Goal: Transaction & Acquisition: Purchase product/service

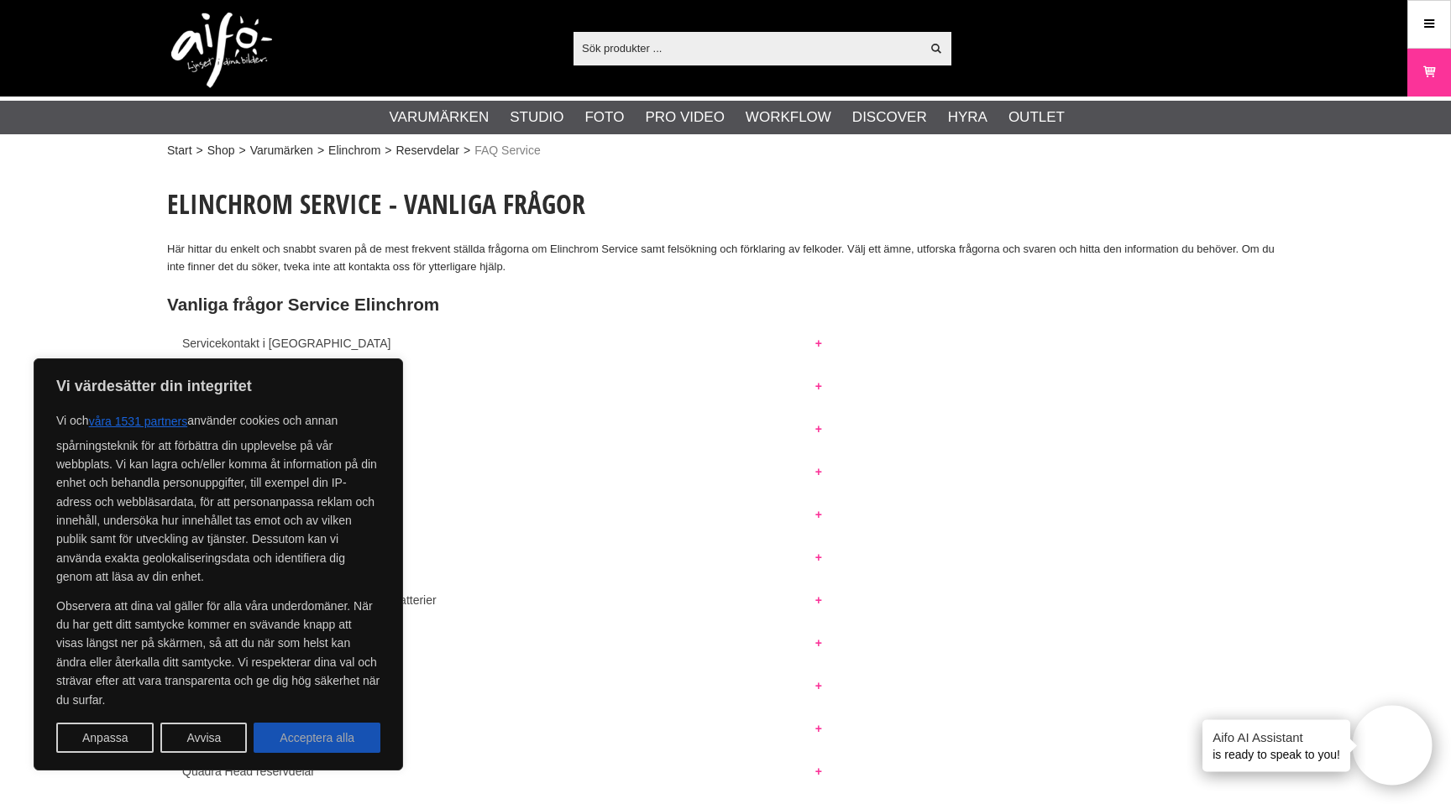
click at [365, 736] on button "Acceptera alla" at bounding box center [317, 738] width 127 height 30
checkbox input "true"
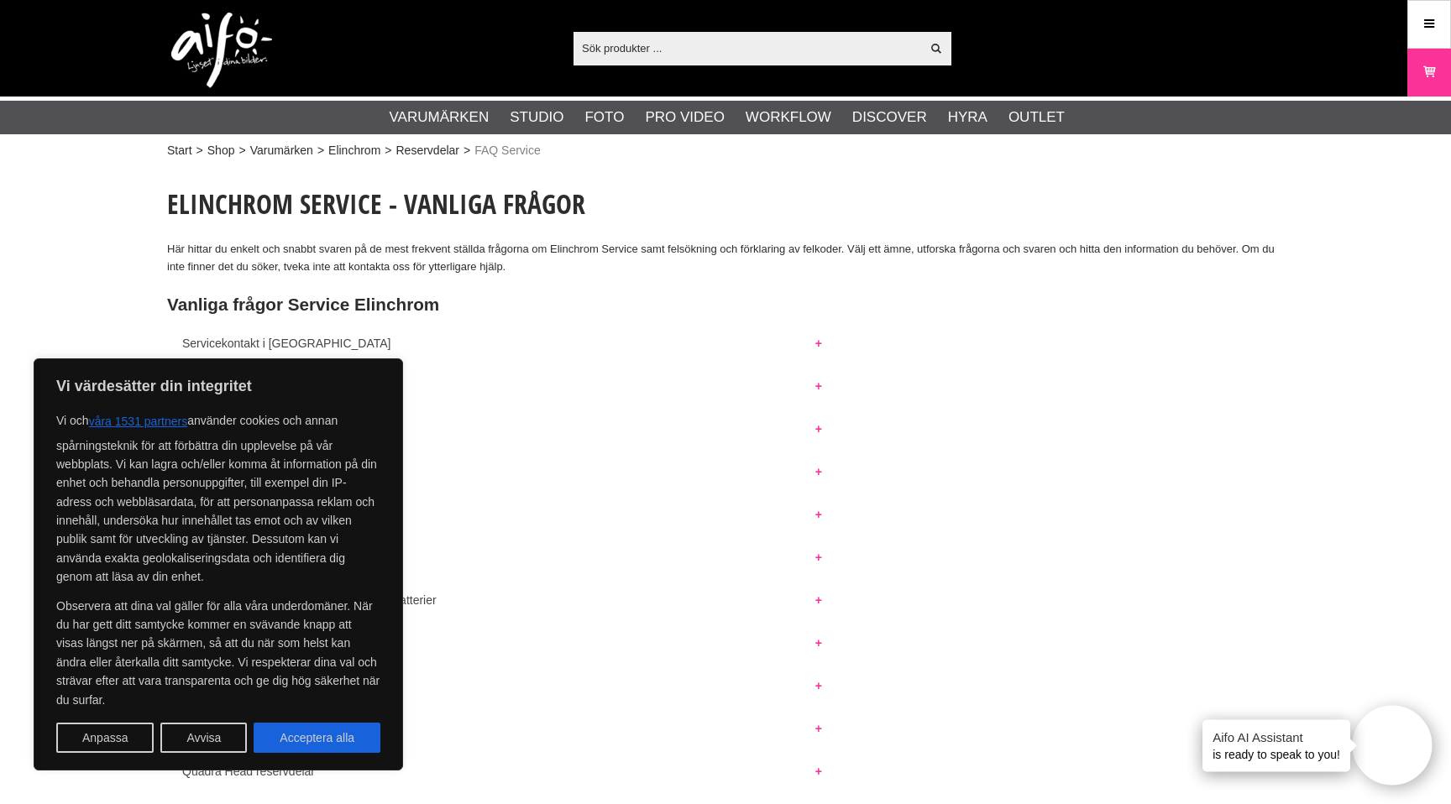
checkbox input "true"
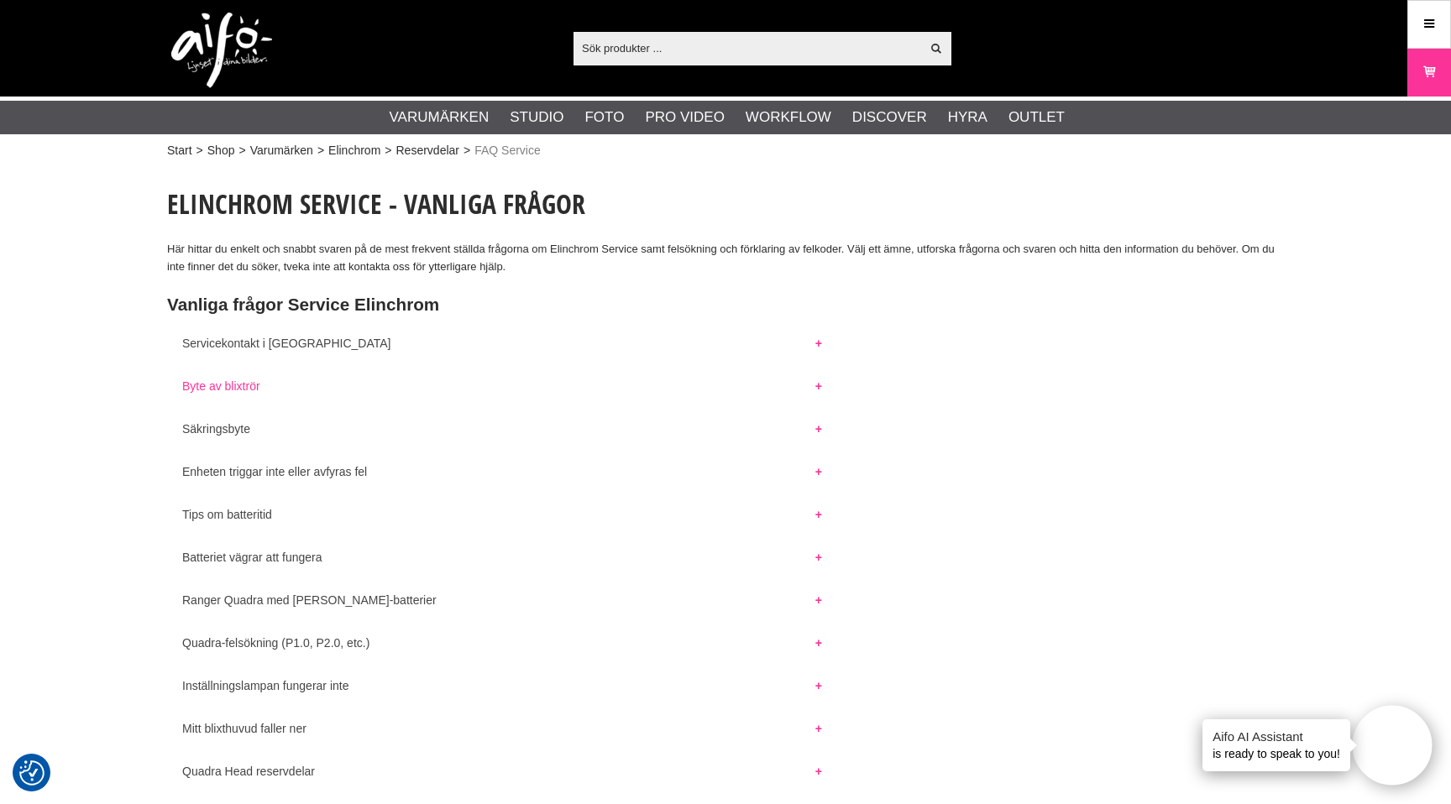
scroll to position [27, 0]
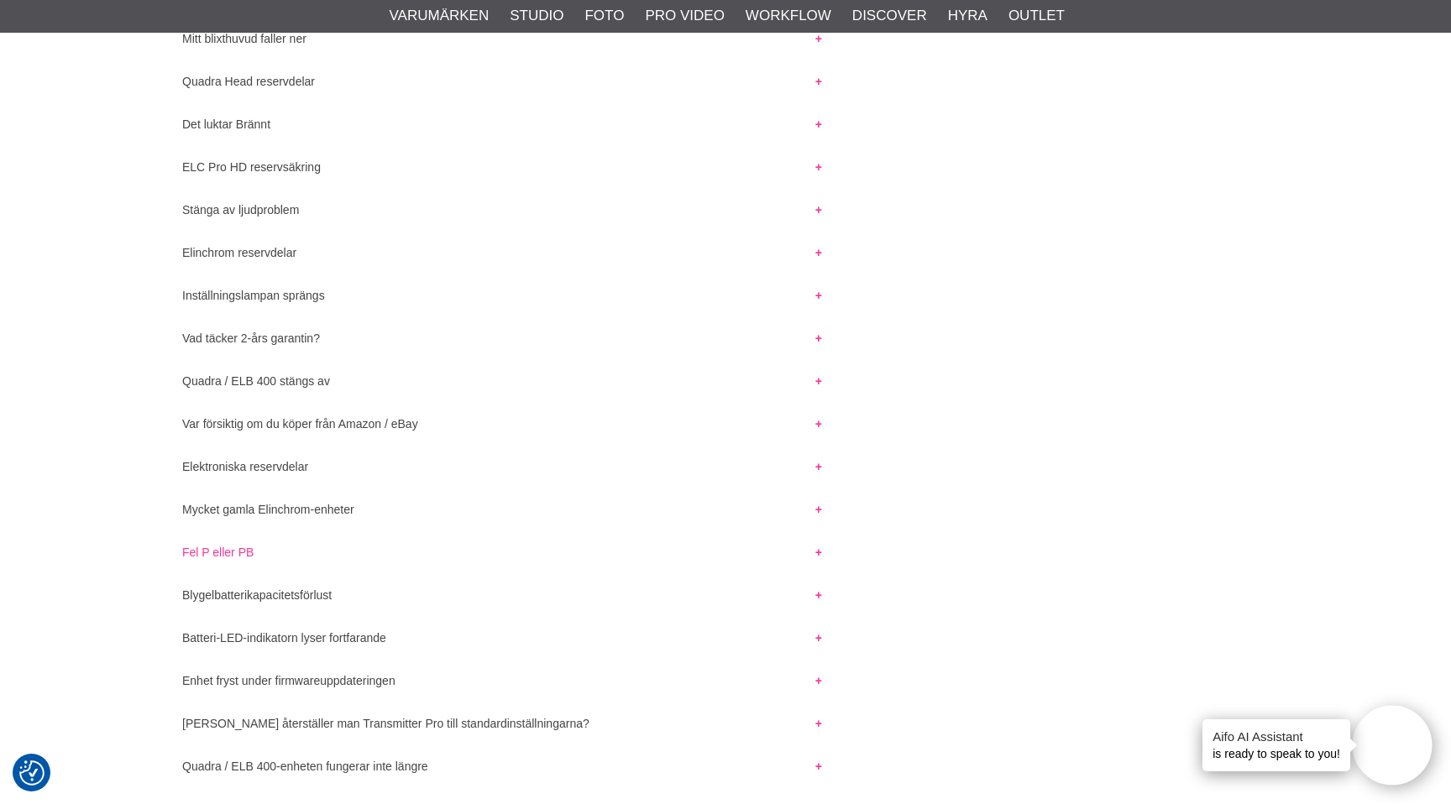
scroll to position [685, 0]
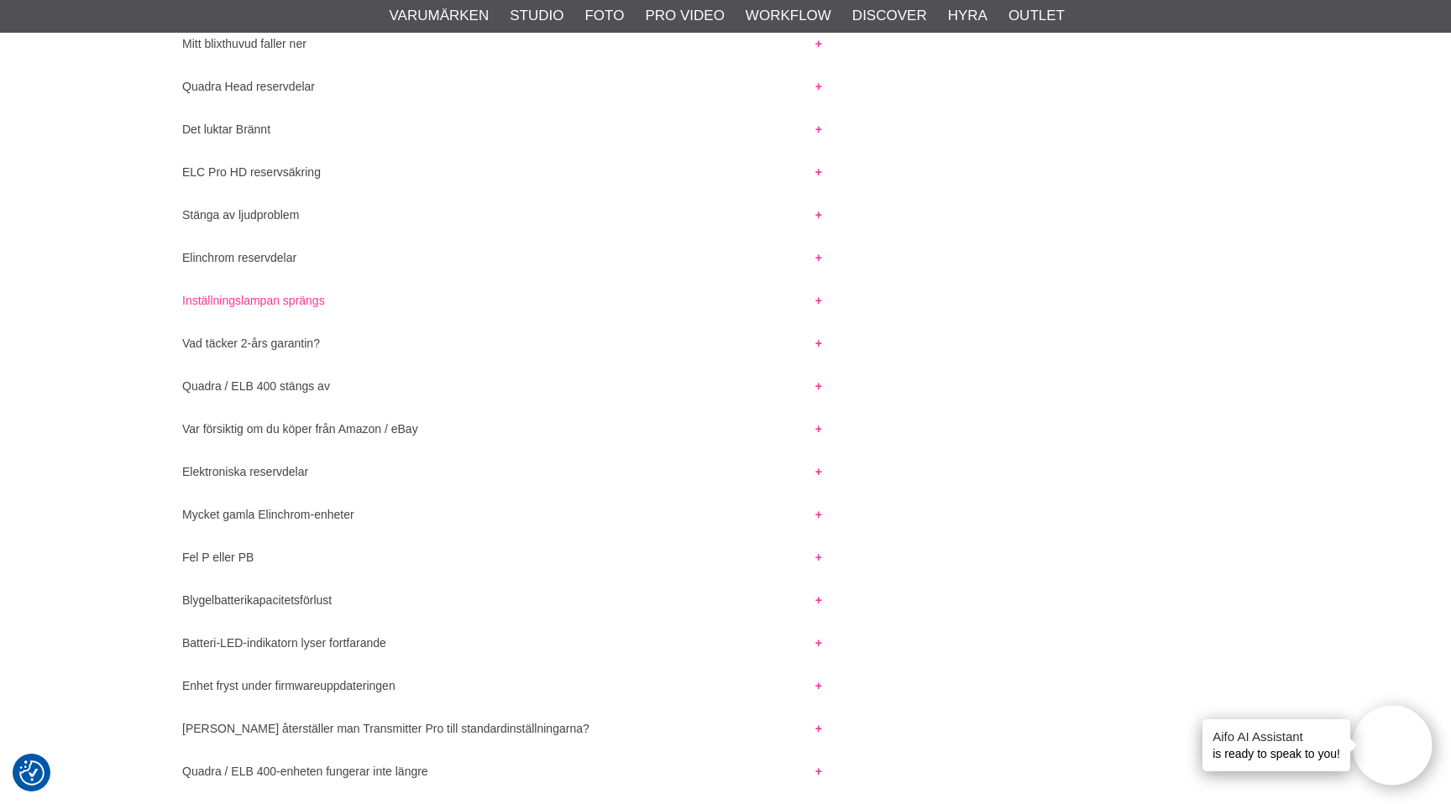
click at [262, 304] on button "Inställningslampan sprängs" at bounding box center [502, 296] width 670 height 22
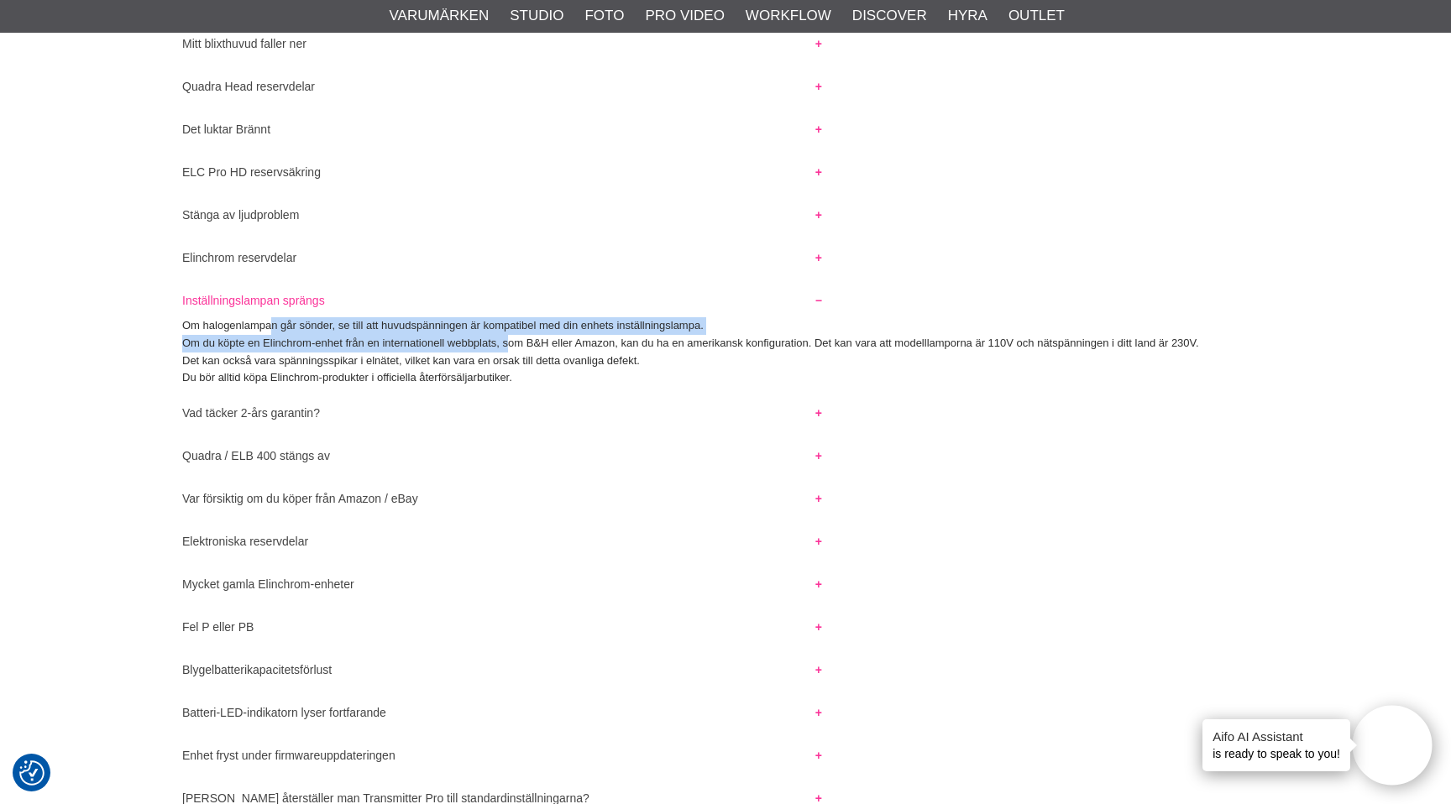
drag, startPoint x: 280, startPoint y: 326, endPoint x: 505, endPoint y: 335, distance: 226.0
click at [505, 335] on div "Om halogenlampan går sönder, se till att huvudspänningen är kompatibel med din …" at bounding box center [725, 352] width 1116 height 70
click at [446, 328] on p "Om halogenlampan går sönder, se till att huvudspänningen är kompatibel med din …" at bounding box center [725, 326] width 1086 height 18
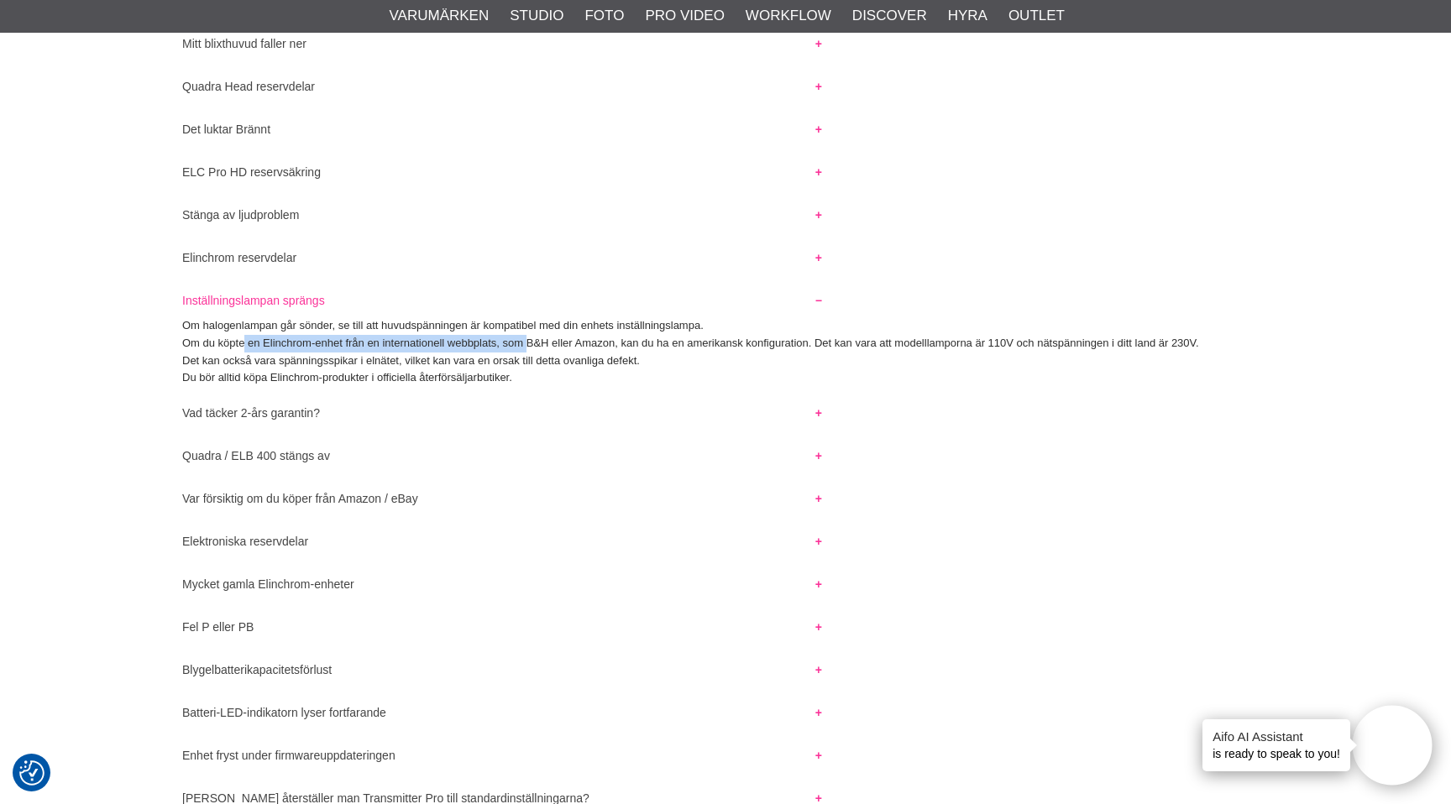
drag, startPoint x: 248, startPoint y: 343, endPoint x: 528, endPoint y: 352, distance: 279.7
click at [528, 352] on div "Om halogenlampan går sönder, se till att huvudspänningen är kompatibel med din …" at bounding box center [725, 352] width 1116 height 70
click at [528, 353] on p "Det kan också vara spänningsspikar i elnätet, vilket kan vara en orsak till det…" at bounding box center [725, 362] width 1086 height 18
drag, startPoint x: 517, startPoint y: 342, endPoint x: 675, endPoint y: 341, distance: 157.8
click at [675, 341] on p "Om du köpte en Elinchrom-enhet från en internationell webbplats, som B&H eller …" at bounding box center [725, 344] width 1086 height 18
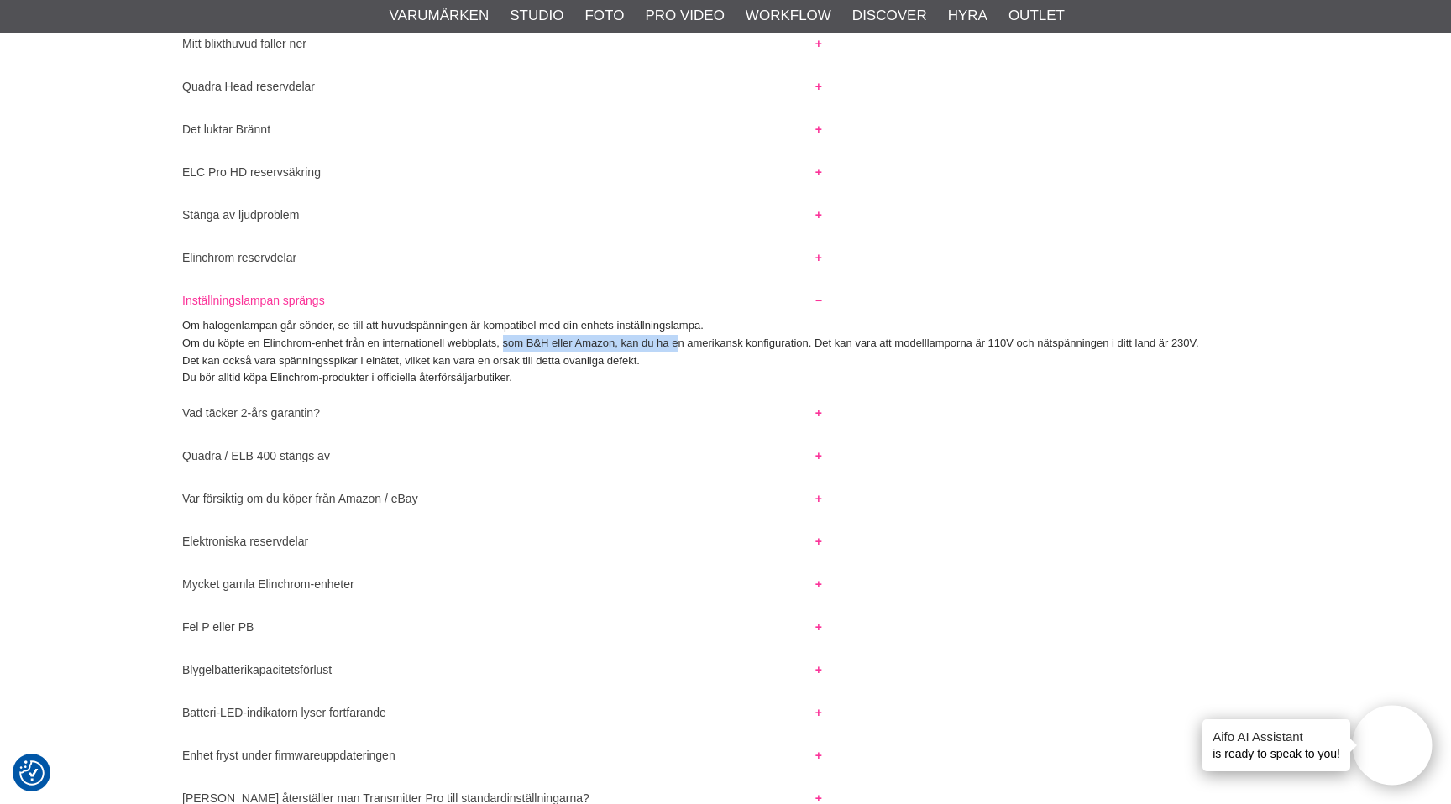
click at [675, 341] on p "Om du köpte en Elinchrom-enhet från en internationell webbplats, som B&H eller …" at bounding box center [725, 344] width 1086 height 18
drag, startPoint x: 862, startPoint y: 337, endPoint x: 1044, endPoint y: 337, distance: 182.2
click at [1044, 337] on p "Om du köpte en Elinchrom-enhet från en internationell webbplats, som B&H eller …" at bounding box center [725, 344] width 1086 height 18
click at [1043, 337] on p "Om du köpte en Elinchrom-enhet från en internationell webbplats, som B&H eller …" at bounding box center [725, 344] width 1086 height 18
drag, startPoint x: 1017, startPoint y: 339, endPoint x: 1216, endPoint y: 338, distance: 199.8
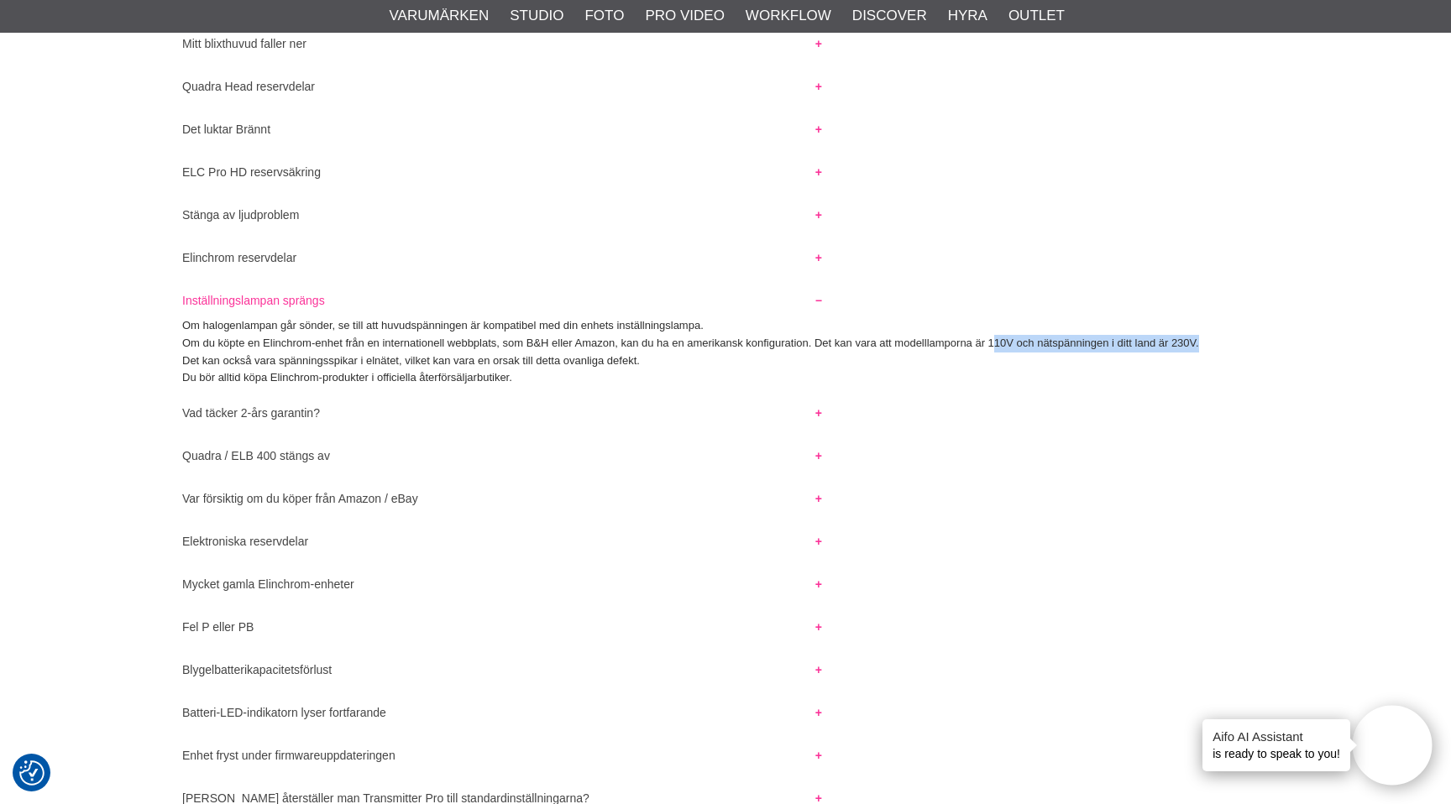
click at [1216, 338] on p "Om du köpte en Elinchrom-enhet från en internationell webbplats, som B&H eller …" at bounding box center [725, 344] width 1086 height 18
drag, startPoint x: 909, startPoint y: 347, endPoint x: 1016, endPoint y: 339, distance: 106.9
click at [1017, 339] on p "Om du köpte en Elinchrom-enhet från en internationell webbplats, som B&H eller …" at bounding box center [725, 344] width 1086 height 18
click at [1060, 339] on p "Om du köpte en Elinchrom-enhet från en internationell webbplats, som B&H eller …" at bounding box center [725, 344] width 1086 height 18
drag, startPoint x: 271, startPoint y: 339, endPoint x: 385, endPoint y: 342, distance: 114.2
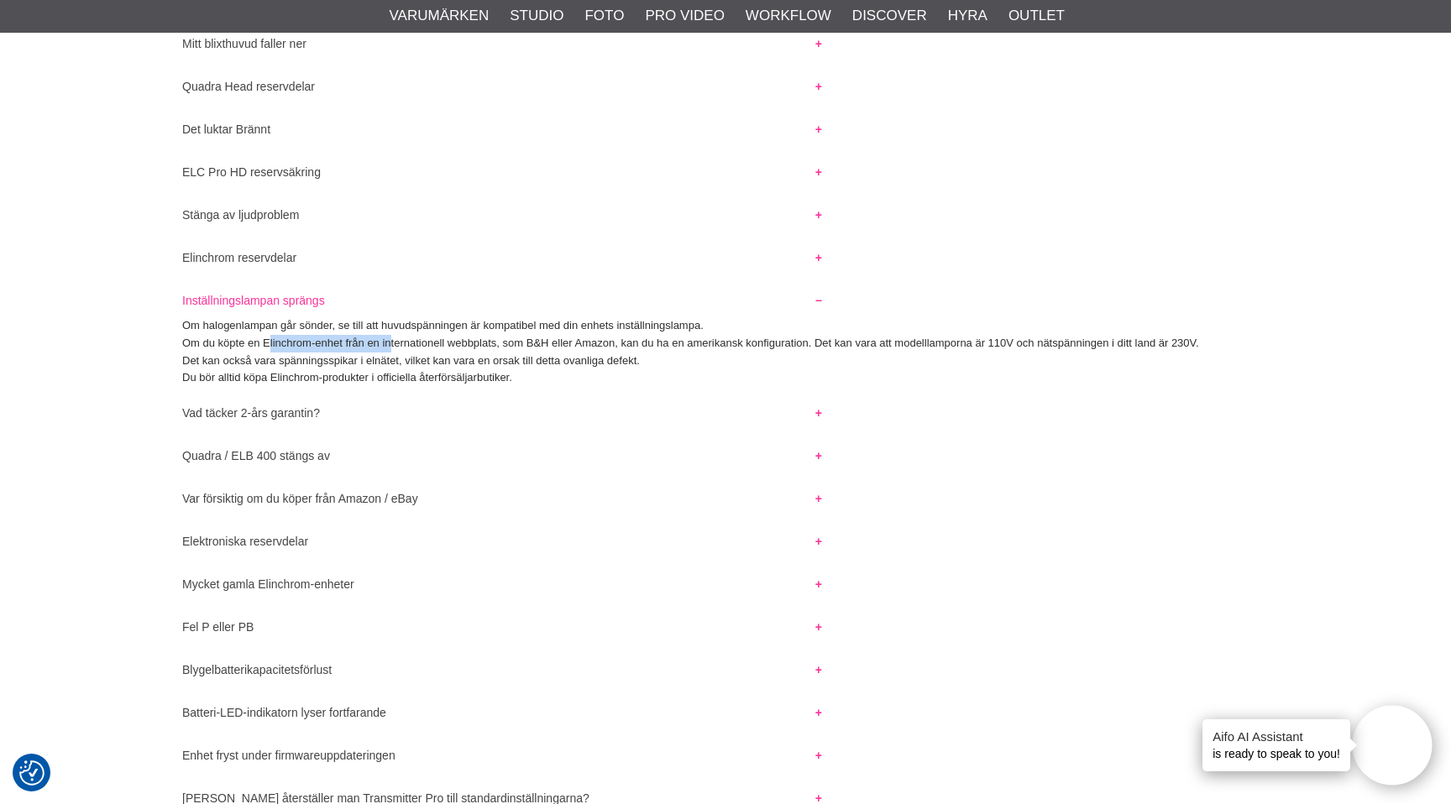
click at [386, 345] on p "Om du köpte en Elinchrom-enhet från en internationell webbplats, som B&H eller …" at bounding box center [725, 344] width 1086 height 18
click at [385, 342] on p "Om du köpte en Elinchrom-enhet från en internationell webbplats, som B&H eller …" at bounding box center [725, 344] width 1086 height 18
drag, startPoint x: 300, startPoint y: 358, endPoint x: 410, endPoint y: 355, distance: 110.0
click at [410, 356] on p "Det kan också vara spänningsspikar i elnätet, vilket kan vara en orsak till det…" at bounding box center [725, 362] width 1086 height 18
click at [410, 355] on p "Det kan också vara spänningsspikar i elnätet, vilket kan vara en orsak till det…" at bounding box center [725, 362] width 1086 height 18
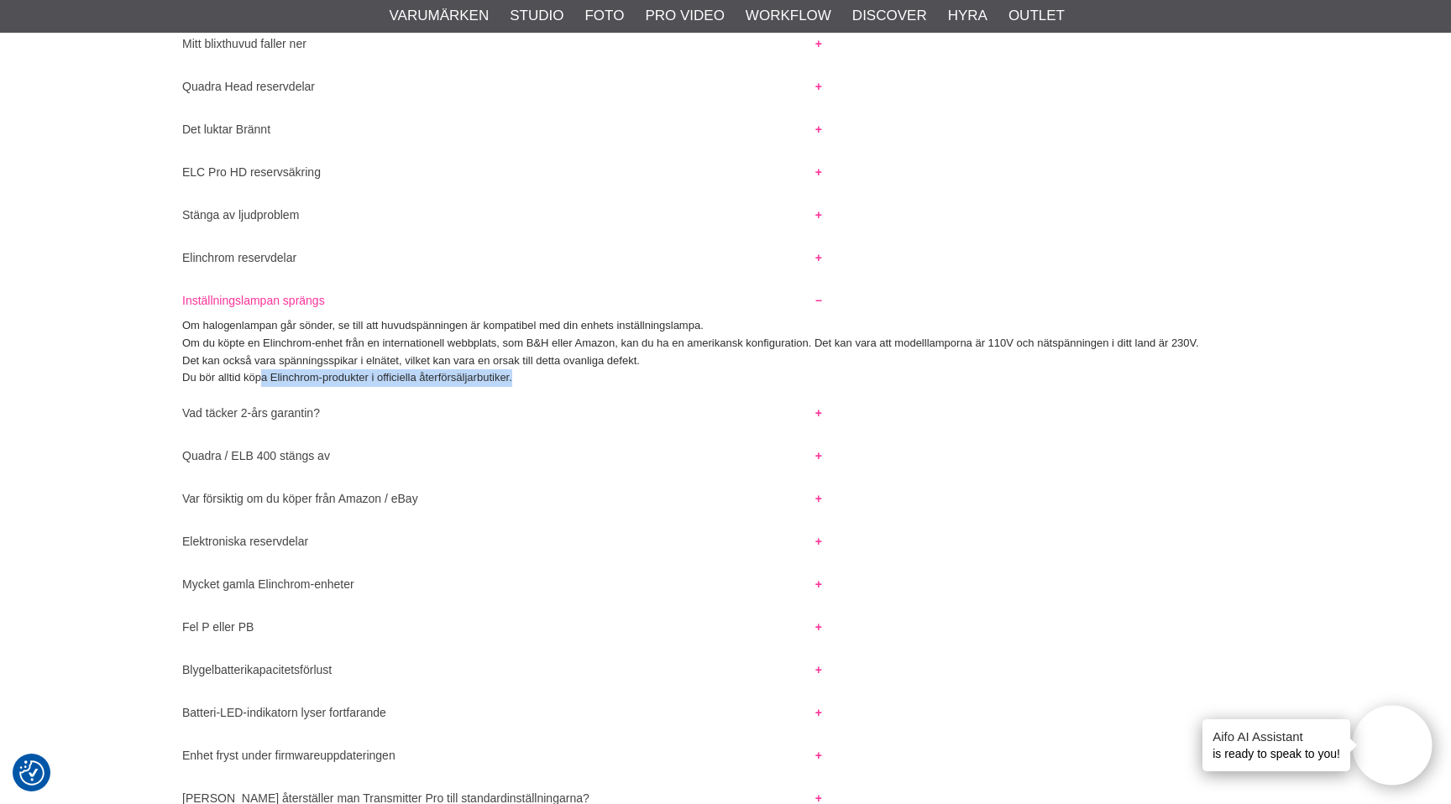
drag, startPoint x: 258, startPoint y: 384, endPoint x: 510, endPoint y: 377, distance: 251.9
click at [510, 381] on p "Du bör alltid köpa Elinchrom-produkter i officiella återförsäljarbutiker." at bounding box center [725, 378] width 1086 height 18
click at [510, 377] on p "Du bör alltid köpa Elinchrom-produkter i officiella återförsäljarbutiker." at bounding box center [725, 378] width 1086 height 18
drag, startPoint x: 245, startPoint y: 373, endPoint x: 546, endPoint y: 369, distance: 300.6
click at [546, 370] on p "Du bör alltid köpa Elinchrom-produkter i officiella återförsäljarbutiker." at bounding box center [725, 378] width 1086 height 18
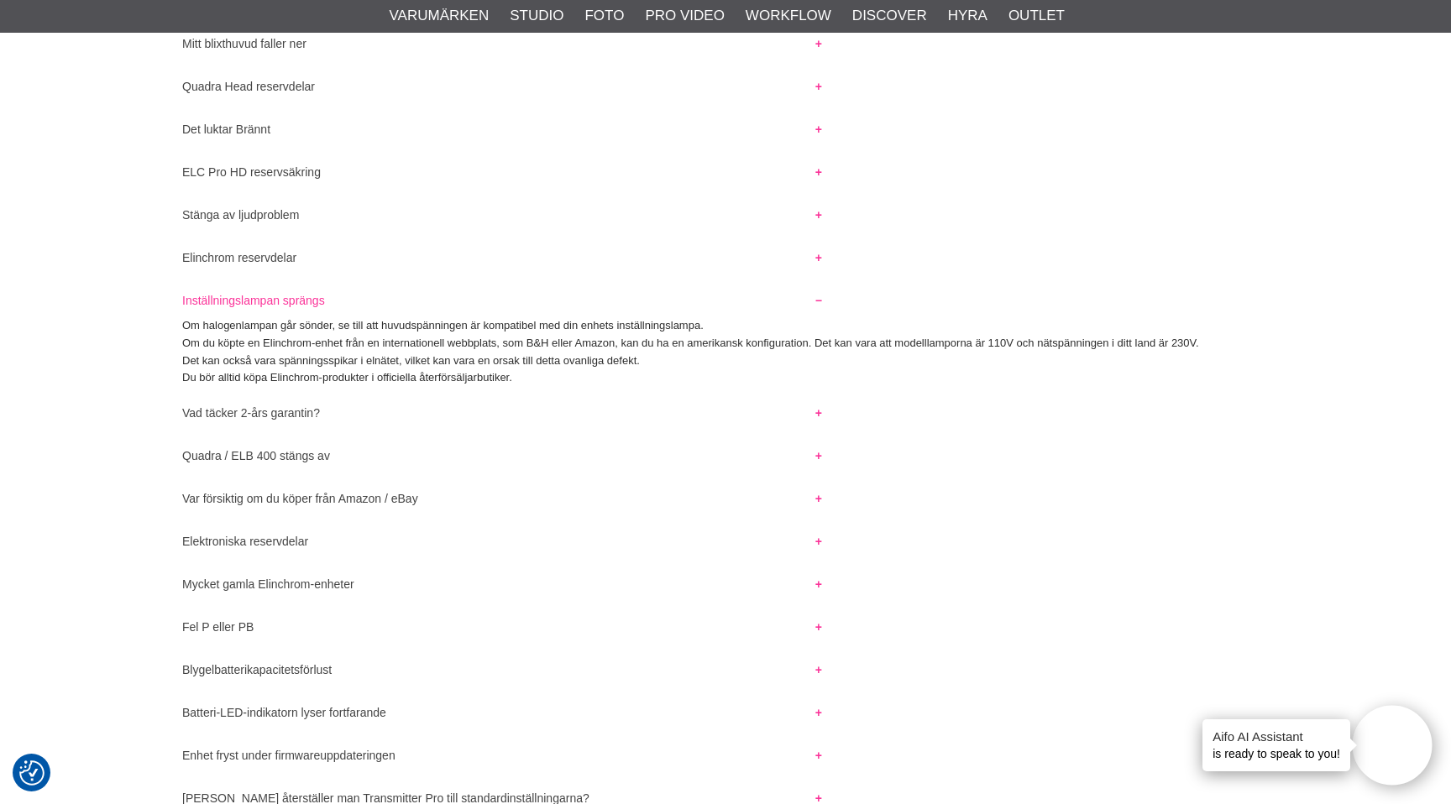
click at [546, 369] on p "Det kan också vara spänningsspikar i elnätet, vilket kan vara en orsak till det…" at bounding box center [725, 362] width 1086 height 18
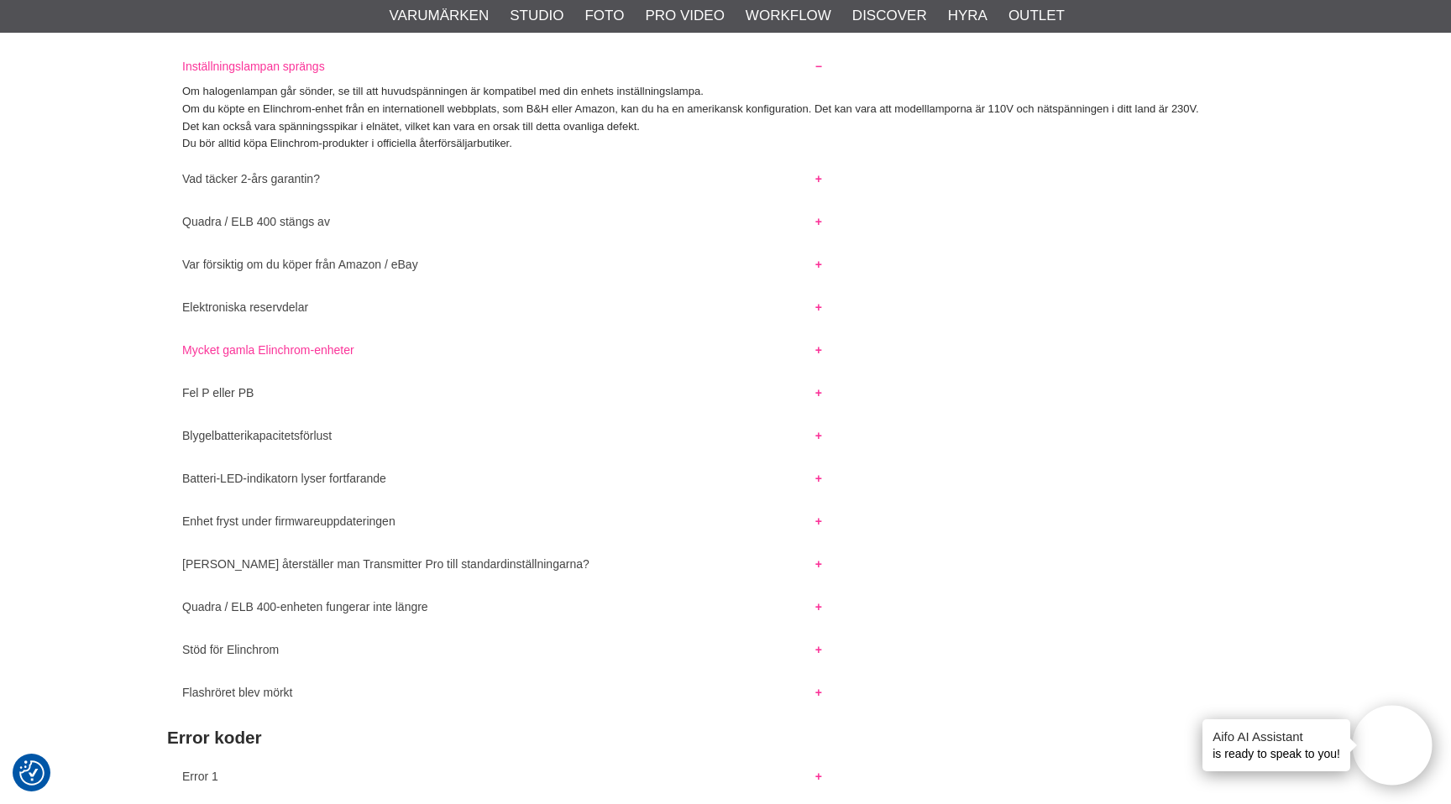
scroll to position [990, 0]
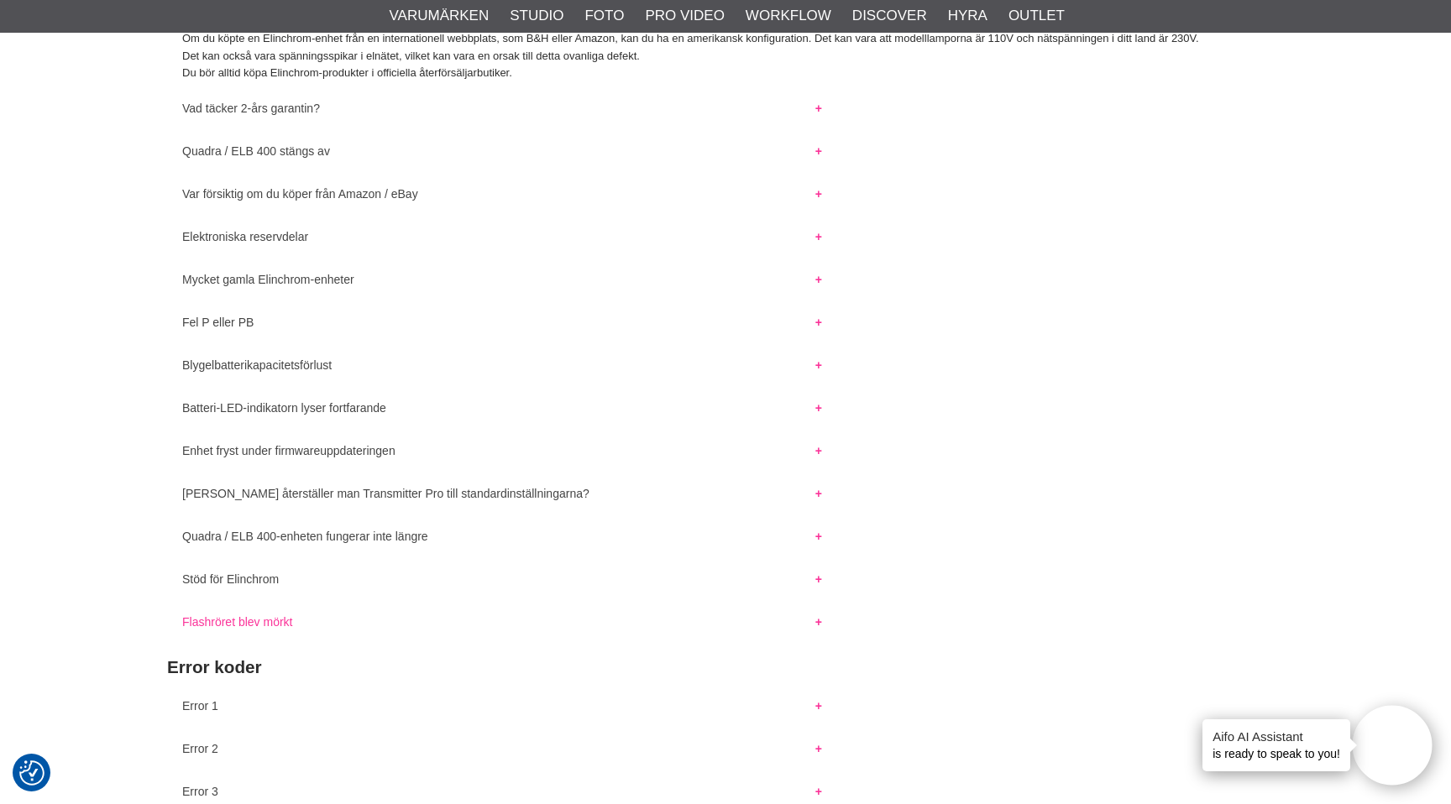
click at [278, 623] on button "Flashröret blev mörkt" at bounding box center [502, 618] width 670 height 22
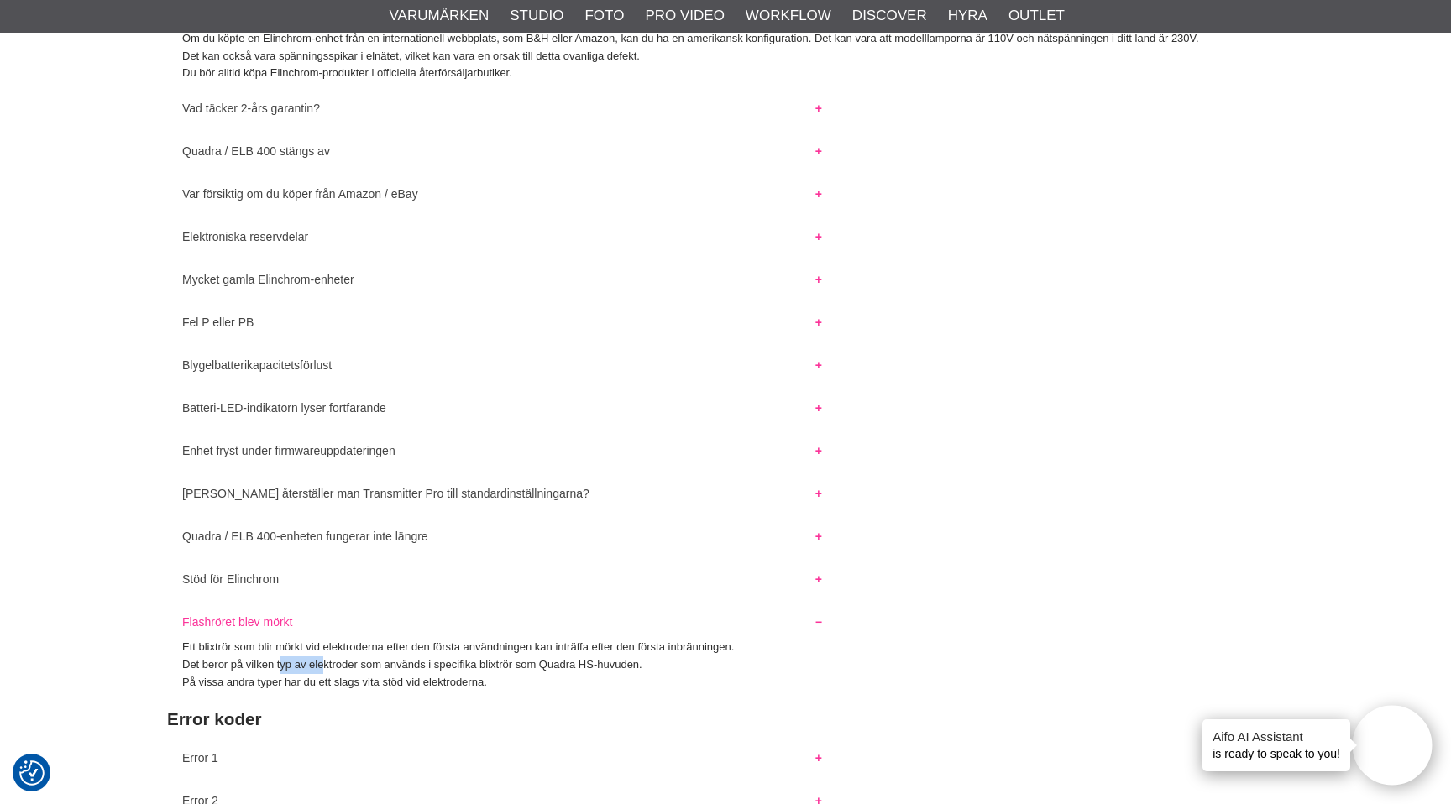
drag, startPoint x: 280, startPoint y: 658, endPoint x: 326, endPoint y: 671, distance: 47.0
click at [326, 671] on p "Det beror på vilken typ av elektroder som används i specifika blixtrör som Quad…" at bounding box center [725, 665] width 1086 height 18
click at [327, 672] on p "Det beror på vilken typ av elektroder som används i specifika blixtrör som Quad…" at bounding box center [725, 665] width 1086 height 18
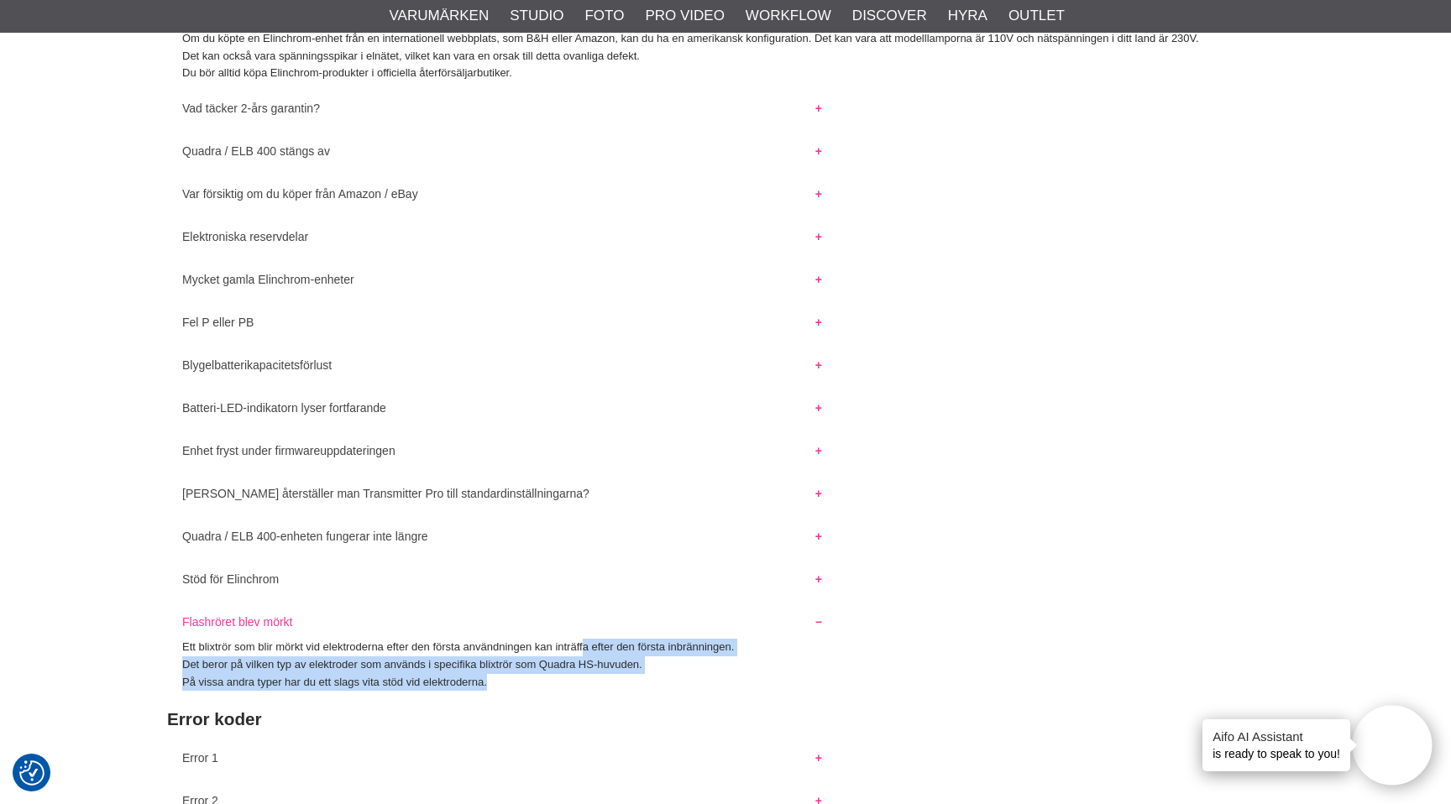
drag, startPoint x: 584, startPoint y: 646, endPoint x: 714, endPoint y: 676, distance: 132.6
click at [714, 676] on div "Ett blixtrör som blir mörkt vid elektroderna efter den första användningen kan …" at bounding box center [725, 665] width 1116 height 52
click at [714, 676] on p "På vissa andra typer har du ett slags vita stöd vid elektroderna." at bounding box center [725, 683] width 1086 height 18
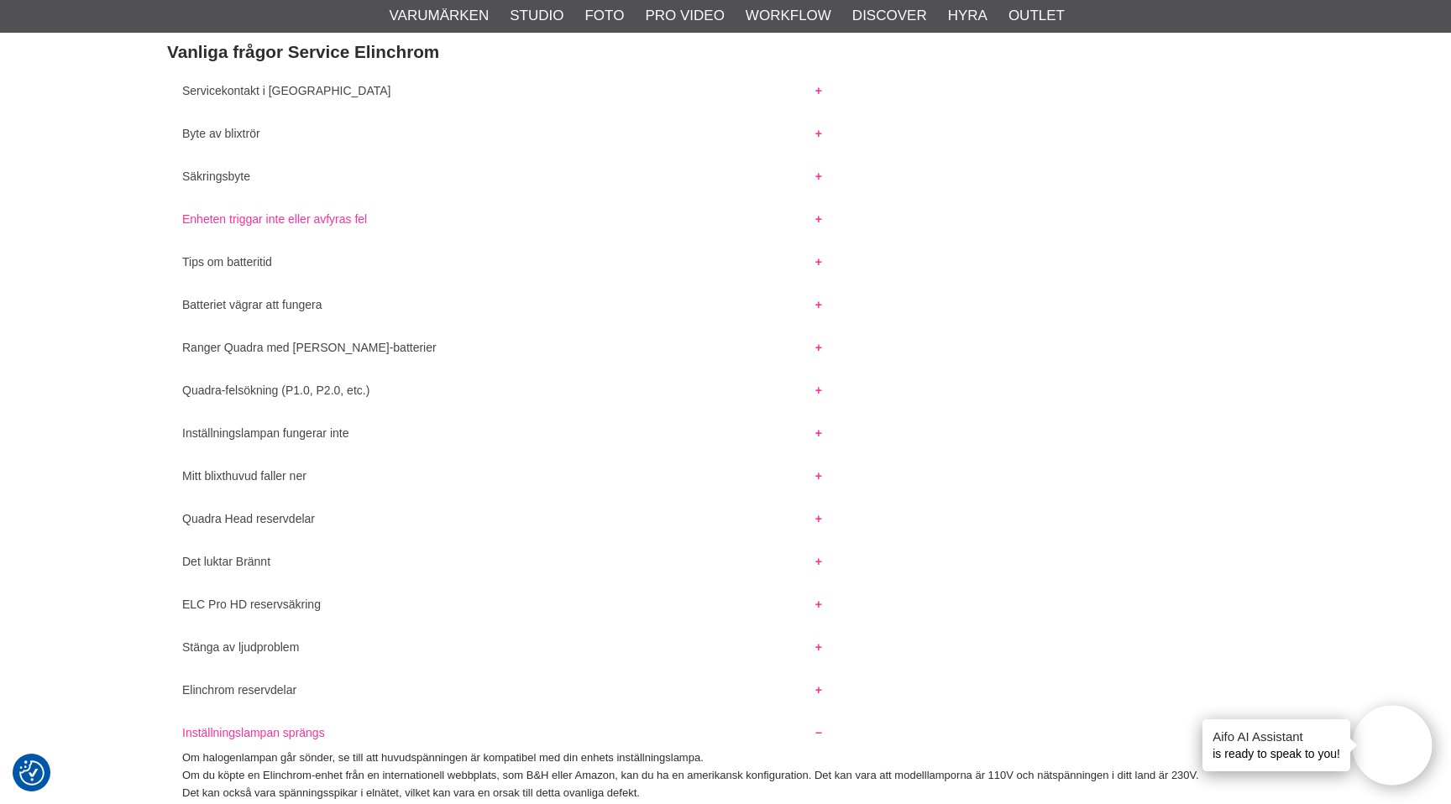
scroll to position [248, 0]
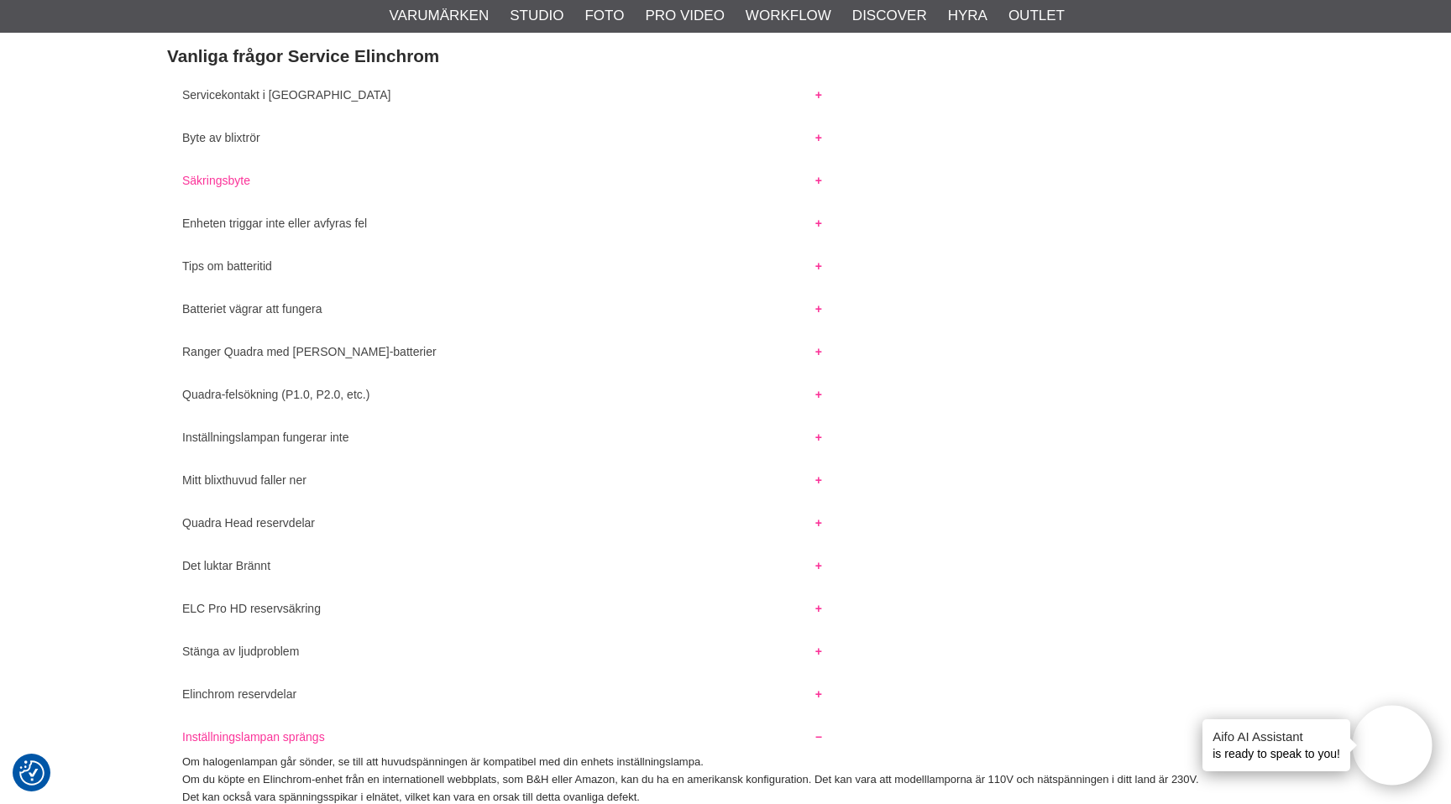
click at [234, 183] on button "Säkringsbyte" at bounding box center [502, 176] width 670 height 22
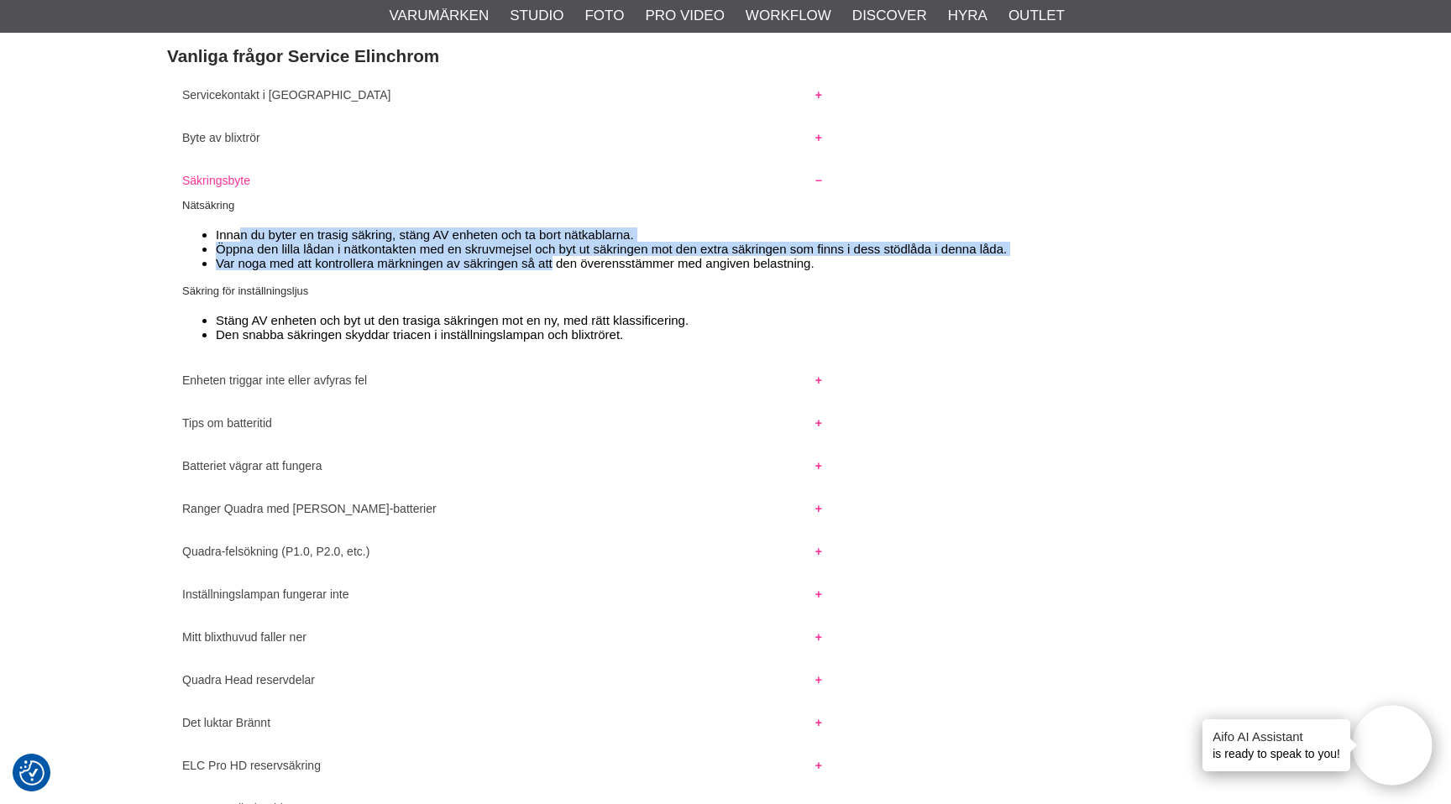
drag, startPoint x: 241, startPoint y: 236, endPoint x: 553, endPoint y: 259, distance: 313.2
click at [553, 259] on ul "Innan du byter en trasig säkring, stäng AV enheten och ta bort nätkablarna. Öpp…" at bounding box center [725, 248] width 1086 height 43
click at [553, 259] on li "Var noga med att kontrollera märkningen av säkringen så att den överensstämmer …" at bounding box center [742, 263] width 1053 height 14
drag, startPoint x: 334, startPoint y: 251, endPoint x: 652, endPoint y: 274, distance: 319.0
click at [652, 274] on div "Nätsäkring Innan du byter en trasig säkring, stäng AV enheten och ta bort nätka…" at bounding box center [725, 275] width 1116 height 157
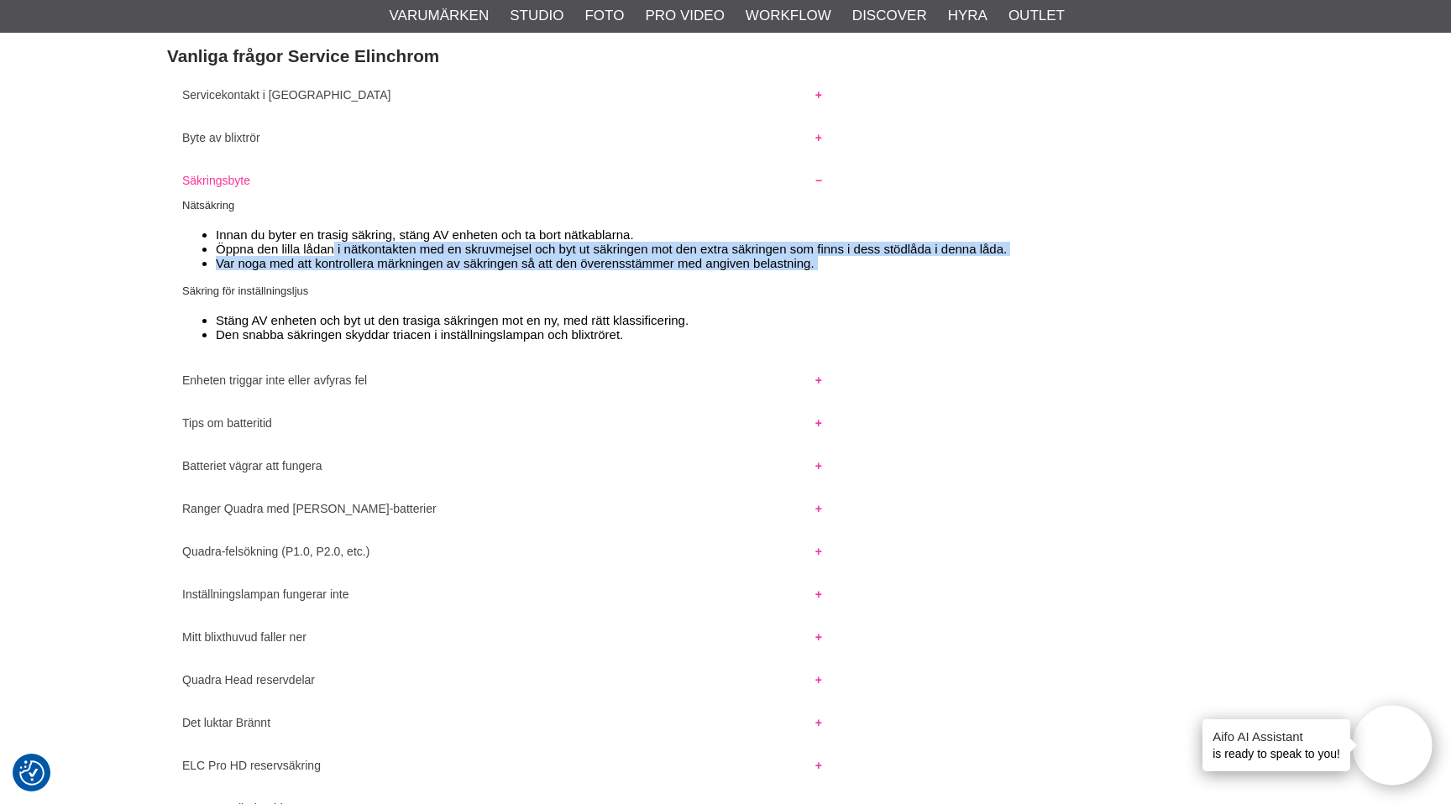
click at [652, 274] on div "Nätsäkring Innan du byter en trasig säkring, stäng AV enheten och ta bort nätka…" at bounding box center [725, 275] width 1116 height 157
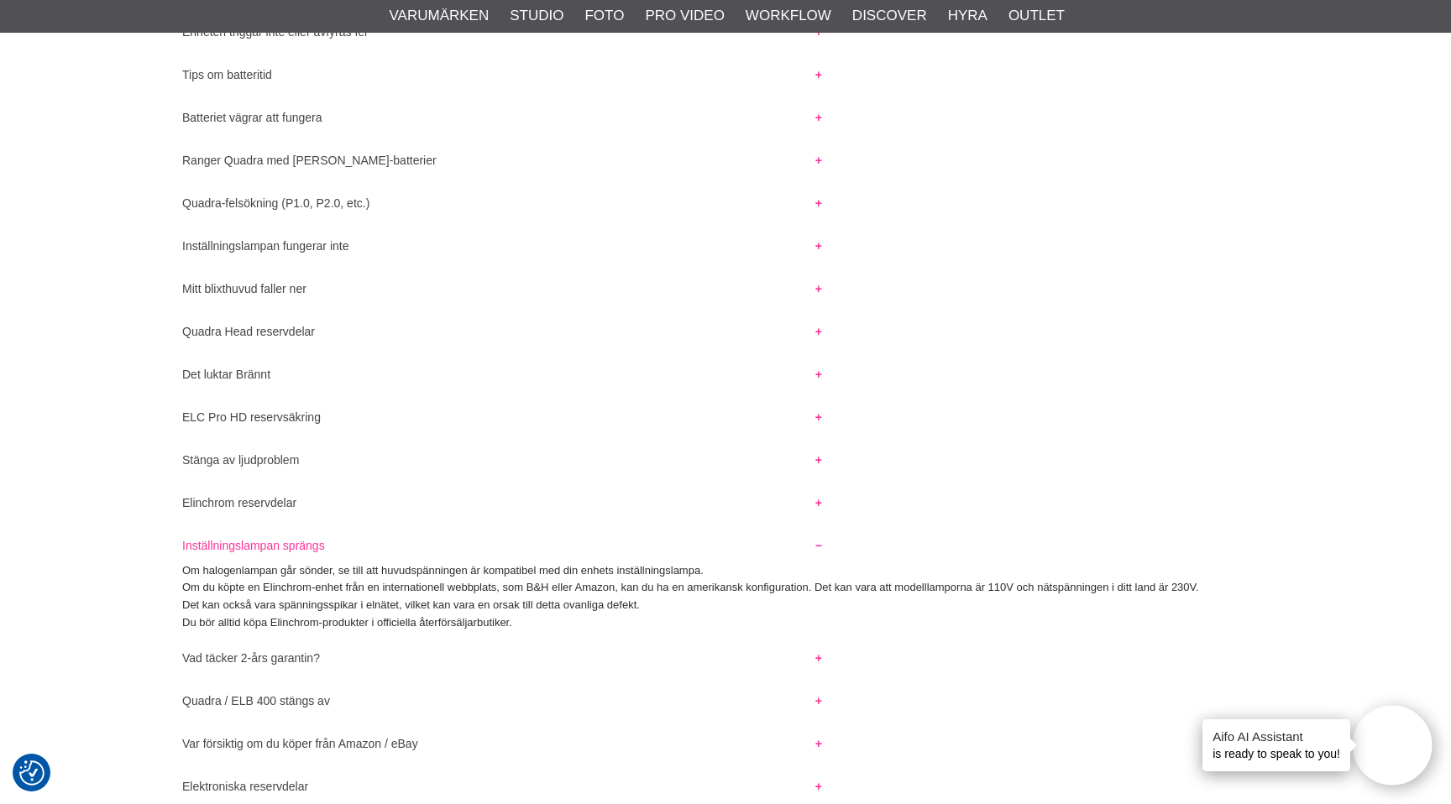
scroll to position [723, 0]
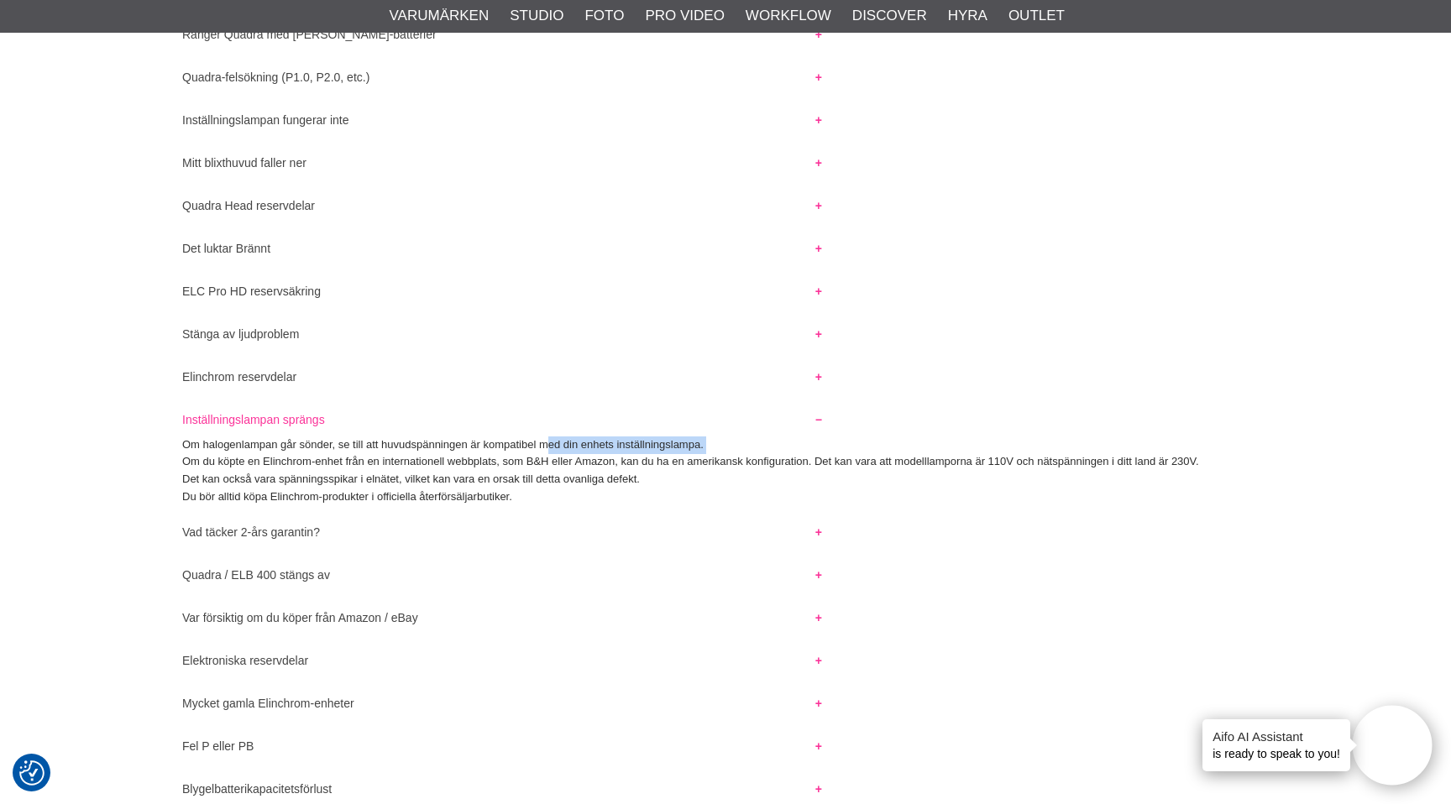
drag, startPoint x: 185, startPoint y: 459, endPoint x: 544, endPoint y: 447, distance: 359.5
click at [544, 447] on div "Om halogenlampan går sönder, se till att huvudspänningen är kompatibel med din …" at bounding box center [725, 472] width 1116 height 70
click at [544, 447] on p "Om halogenlampan går sönder, se till att huvudspänningen är kompatibel med din …" at bounding box center [725, 446] width 1086 height 18
drag, startPoint x: 204, startPoint y: 447, endPoint x: 301, endPoint y: 447, distance: 97.4
click at [301, 447] on p "Om halogenlampan går sönder, se till att huvudspänningen är kompatibel med din …" at bounding box center [725, 446] width 1086 height 18
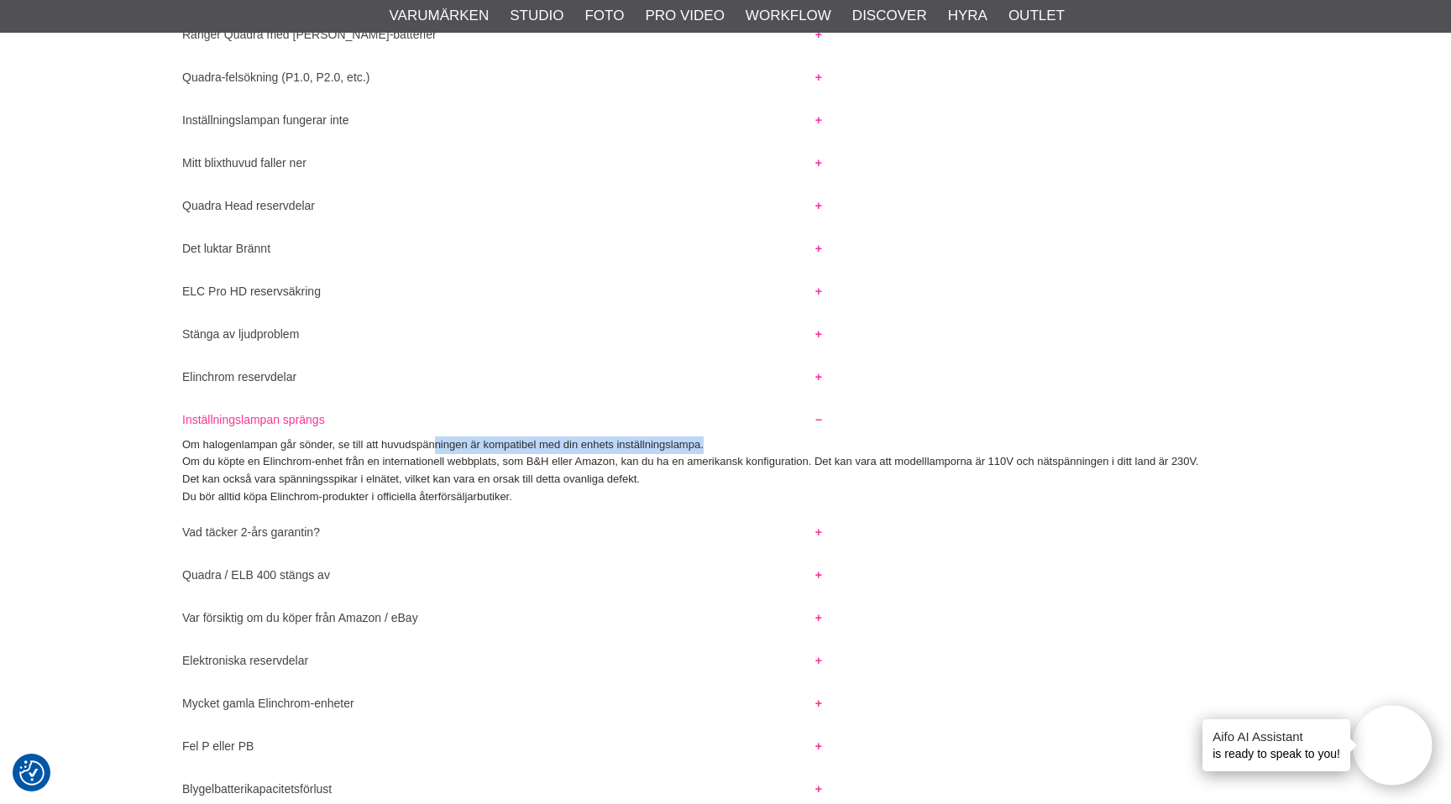
drag, startPoint x: 437, startPoint y: 447, endPoint x: 724, endPoint y: 447, distance: 286.3
click at [724, 447] on p "Om halogenlampan går sönder, se till att huvudspänningen är kompatibel med din …" at bounding box center [725, 446] width 1086 height 18
click at [724, 446] on p "Om halogenlampan går sönder, se till att huvudspänningen är kompatibel med din …" at bounding box center [725, 446] width 1086 height 18
drag, startPoint x: 572, startPoint y: 447, endPoint x: 724, endPoint y: 447, distance: 151.9
click at [724, 447] on p "Om halogenlampan går sönder, se till att huvudspänningen är kompatibel med din …" at bounding box center [725, 446] width 1086 height 18
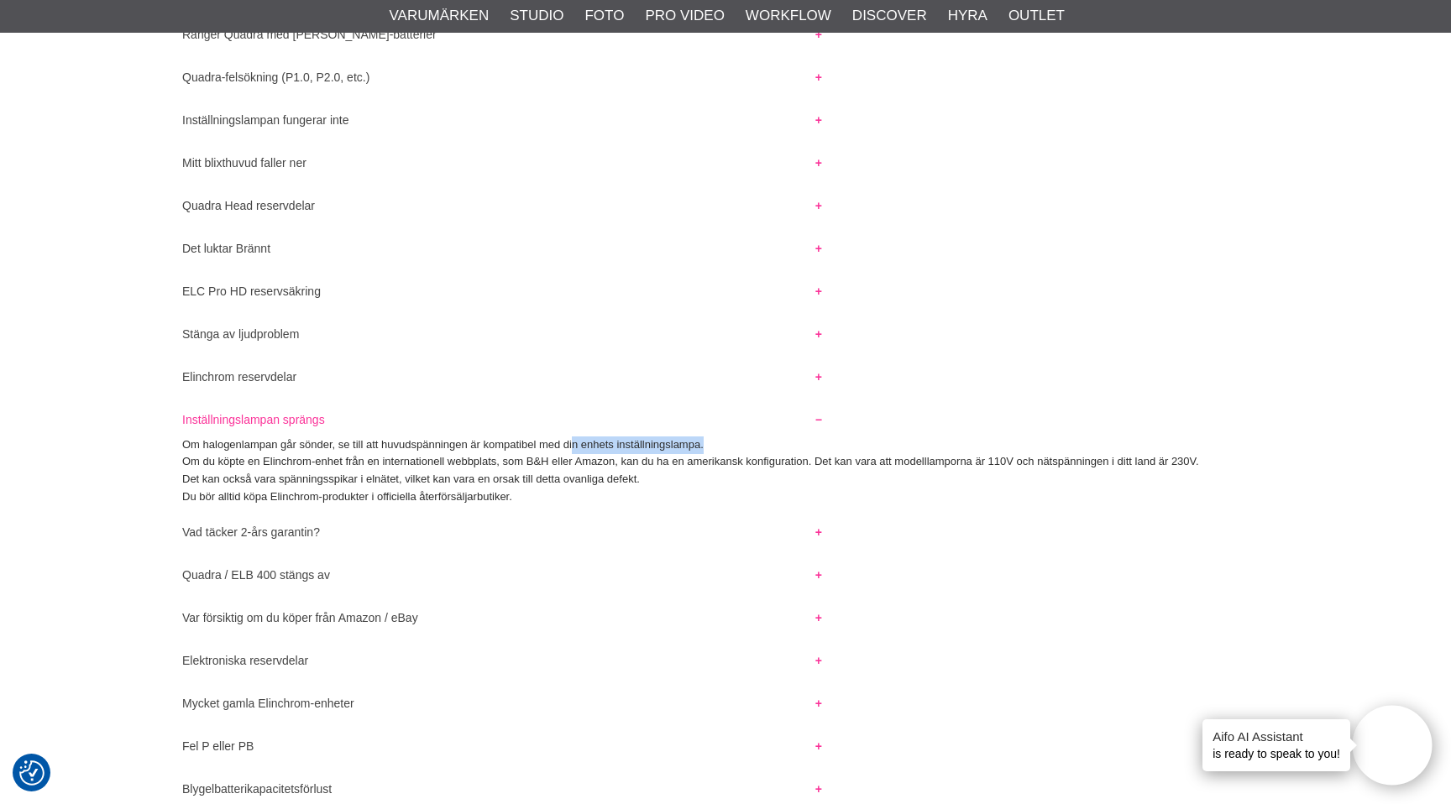
click at [724, 447] on p "Om halogenlampan går sönder, se till att huvudspänningen är kompatibel med din …" at bounding box center [725, 446] width 1086 height 18
drag, startPoint x: 358, startPoint y: 448, endPoint x: 729, endPoint y: 443, distance: 370.2
click at [728, 445] on p "Om halogenlampan går sönder, se till att huvudspänningen är kompatibel med din …" at bounding box center [725, 446] width 1086 height 18
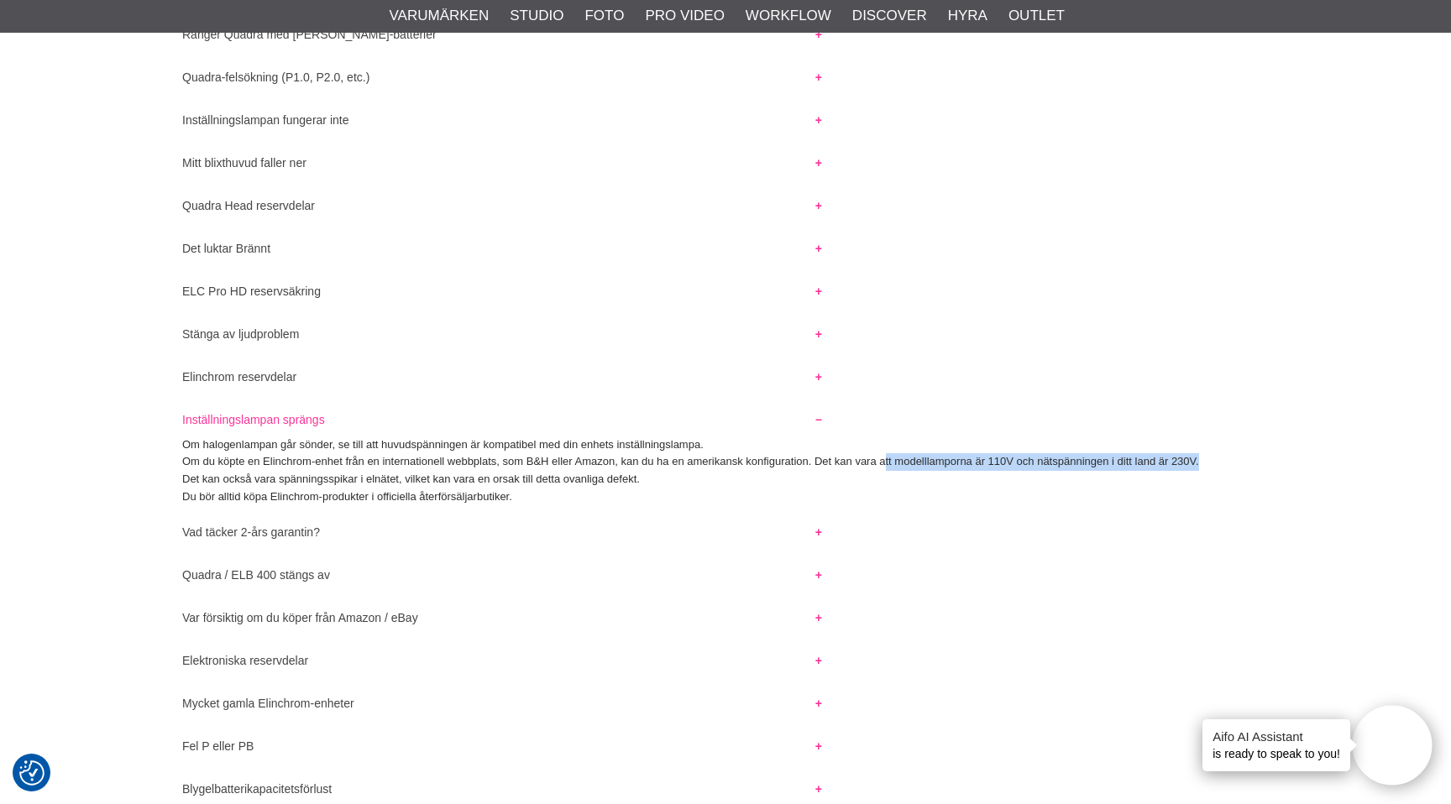
drag, startPoint x: 885, startPoint y: 464, endPoint x: 1222, endPoint y: 473, distance: 337.6
click at [1222, 473] on div "Om halogenlampan går sönder, se till att huvudspänningen är kompatibel med din …" at bounding box center [725, 472] width 1116 height 70
click at [1213, 462] on p "Om du köpte en Elinchrom-enhet från en internationell webbplats, som B&H eller …" at bounding box center [725, 462] width 1086 height 18
drag, startPoint x: 1213, startPoint y: 462, endPoint x: 1155, endPoint y: 462, distance: 57.9
click at [1156, 462] on p "Om du köpte en Elinchrom-enhet från en internationell webbplats, som B&H eller …" at bounding box center [725, 462] width 1086 height 18
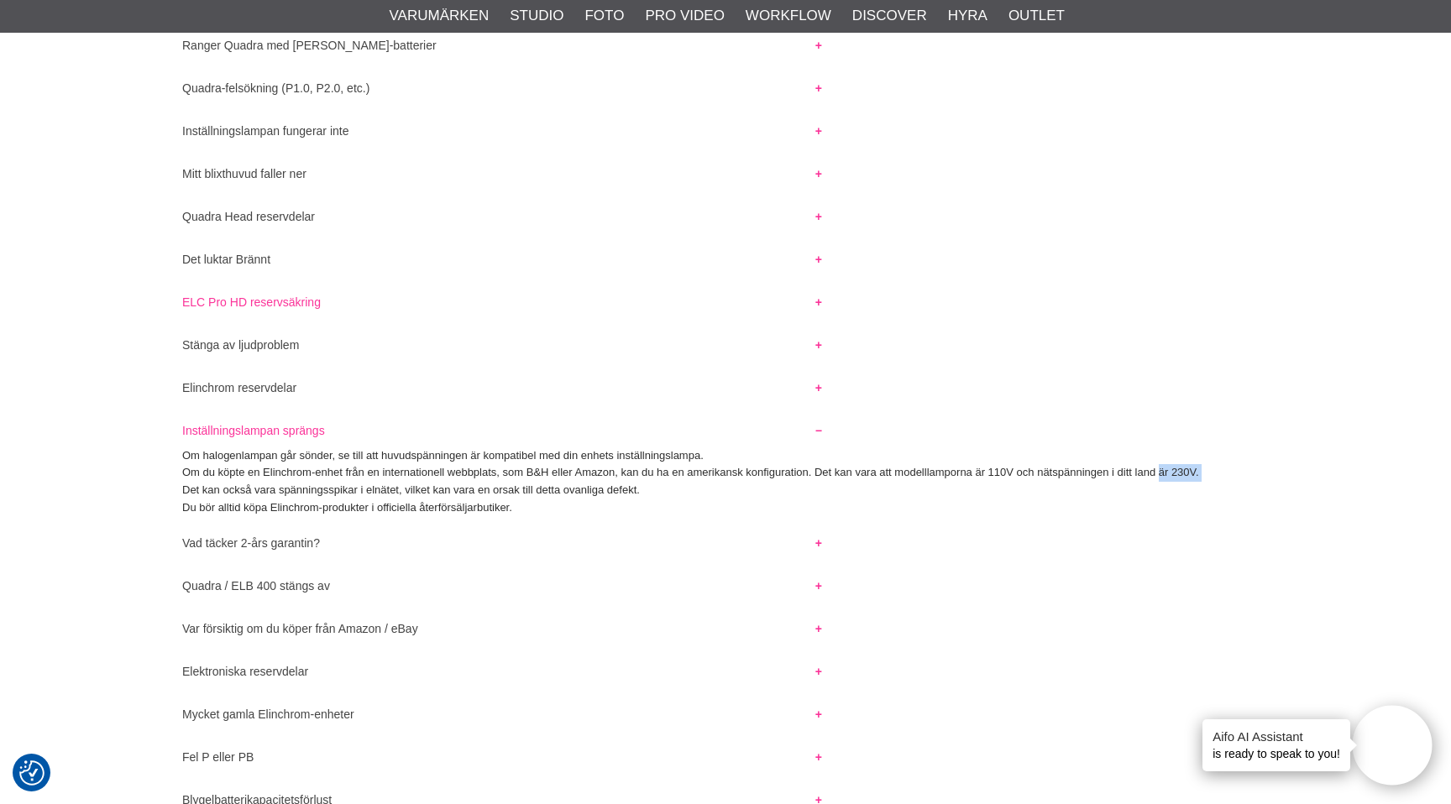
scroll to position [708, 0]
click at [280, 311] on button "ELC Pro HD reservsäkring" at bounding box center [502, 302] width 670 height 22
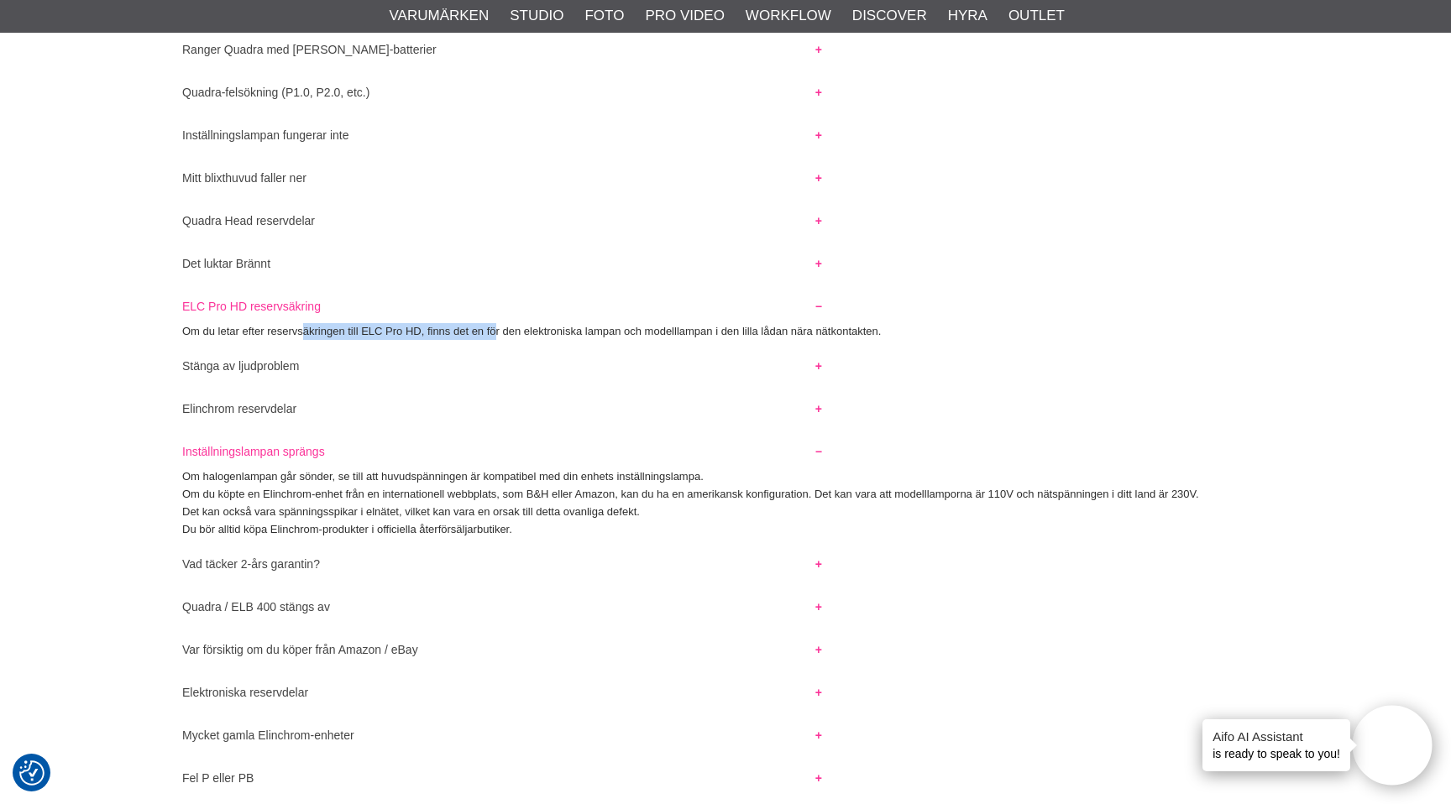
drag, startPoint x: 301, startPoint y: 331, endPoint x: 496, endPoint y: 331, distance: 195.6
click at [496, 331] on p "Om du letar efter reservsäkringen till ELC Pro HD, finns det en för den elektro…" at bounding box center [725, 332] width 1086 height 18
click at [496, 332] on p "Om du letar efter reservsäkringen till ELC Pro HD, finns det en för den elektro…" at bounding box center [725, 332] width 1086 height 18
drag, startPoint x: 426, startPoint y: 333, endPoint x: 680, endPoint y: 336, distance: 253.5
click at [680, 336] on p "Om du letar efter reservsäkringen till ELC Pro HD, finns det en för den elektro…" at bounding box center [725, 332] width 1086 height 18
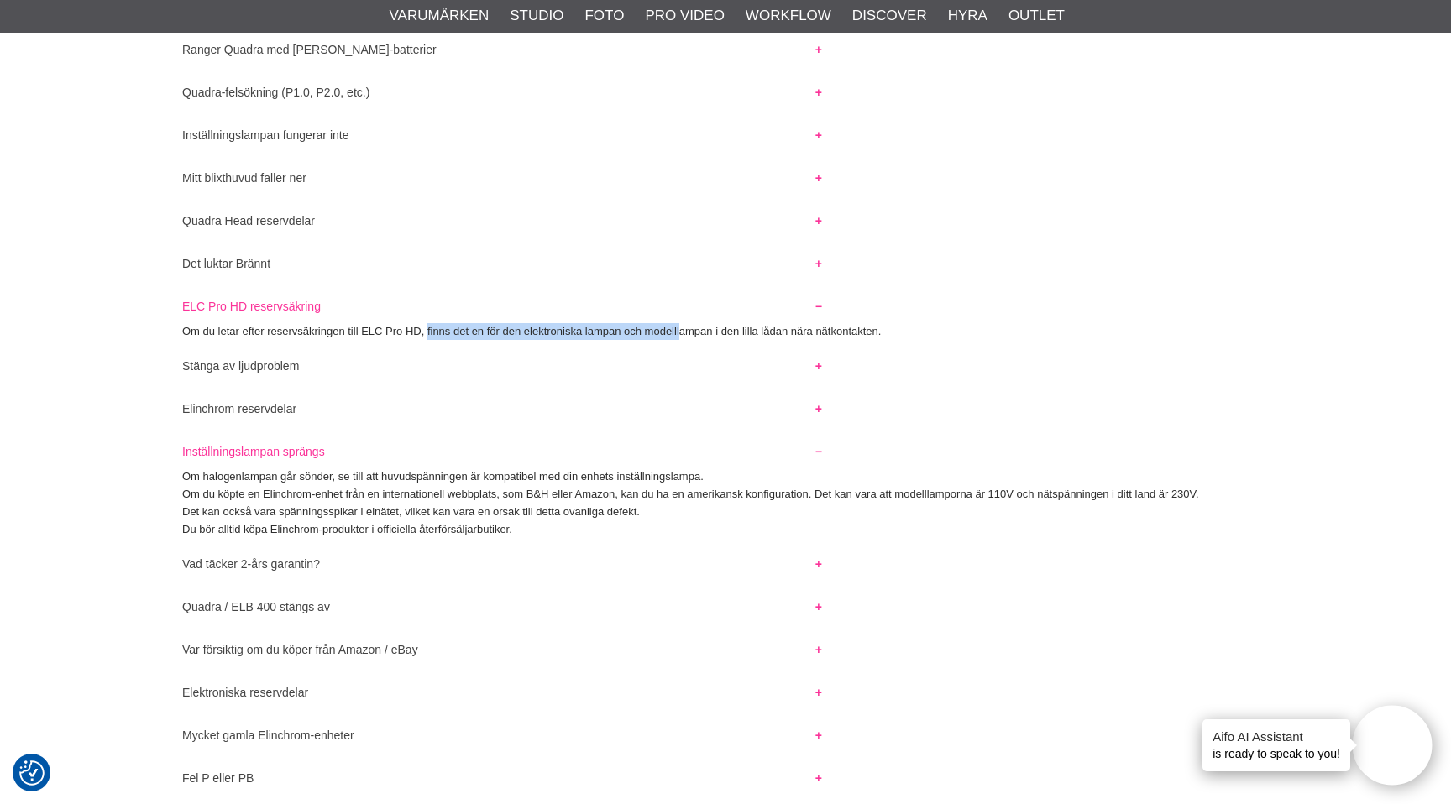
click at [680, 336] on p "Om du letar efter reservsäkringen till ELC Pro HD, finns det en för den elektro…" at bounding box center [725, 332] width 1086 height 18
drag, startPoint x: 740, startPoint y: 333, endPoint x: 878, endPoint y: 333, distance: 137.7
click at [878, 333] on p "Om du letar efter reservsäkringen till ELC Pro HD, finns det en för den elektro…" at bounding box center [725, 332] width 1086 height 18
click at [269, 411] on button "Elinchrom reservdelar" at bounding box center [502, 405] width 670 height 22
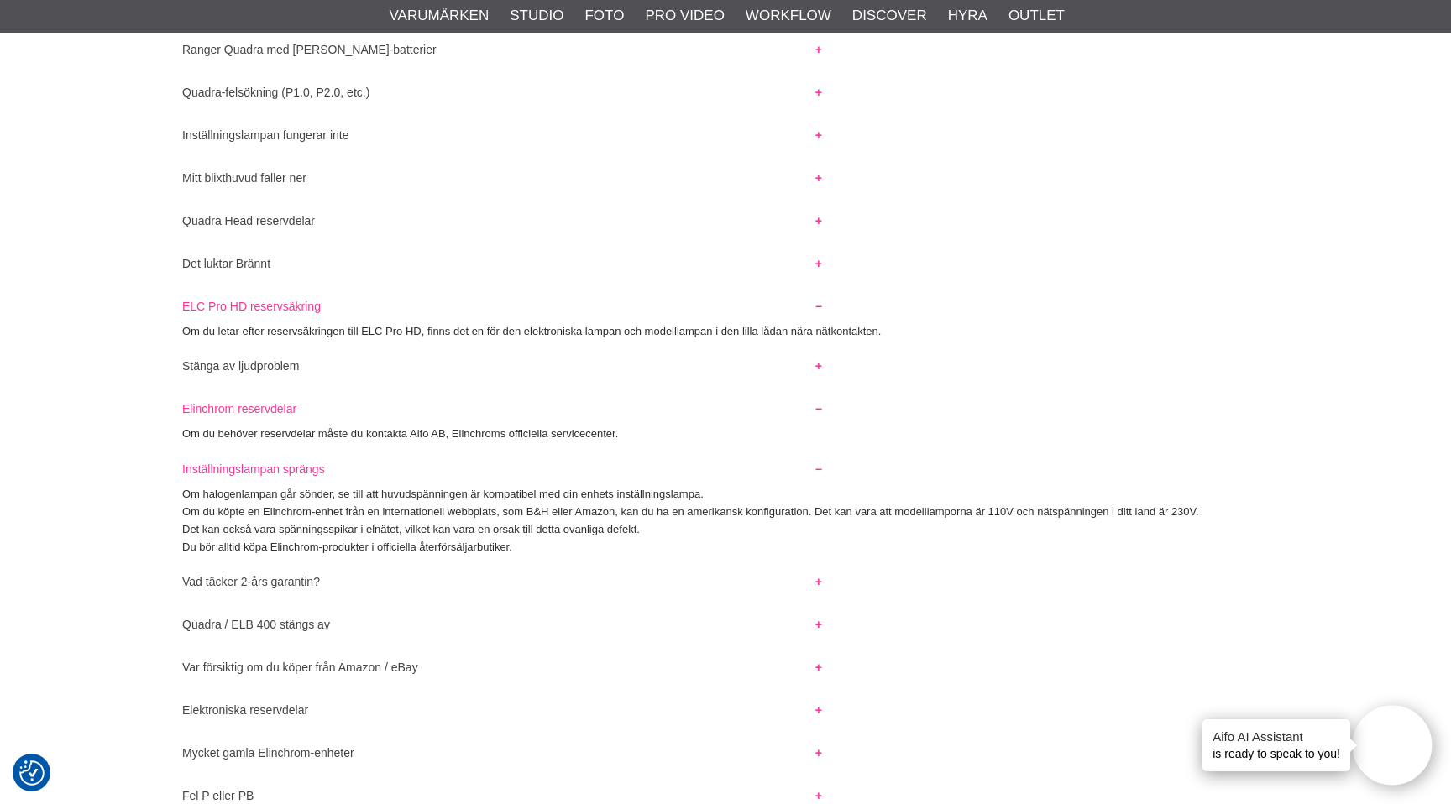
drag, startPoint x: 255, startPoint y: 426, endPoint x: 629, endPoint y: 425, distance: 373.6
click at [629, 426] on div "Elinchrom Service - Vanliga frågor Här hittar du enkelt och snabbt svaren på de…" at bounding box center [725, 556] width 1116 height 2156
drag, startPoint x: 629, startPoint y: 429, endPoint x: 410, endPoint y: 431, distance: 219.1
click at [410, 433] on p "Om du behöver reservdelar måste du kontakta Aifo AB, Elinchroms officiella serv…" at bounding box center [725, 435] width 1086 height 18
copy p "Aifo AB, Elinchroms officiella servicecenter."
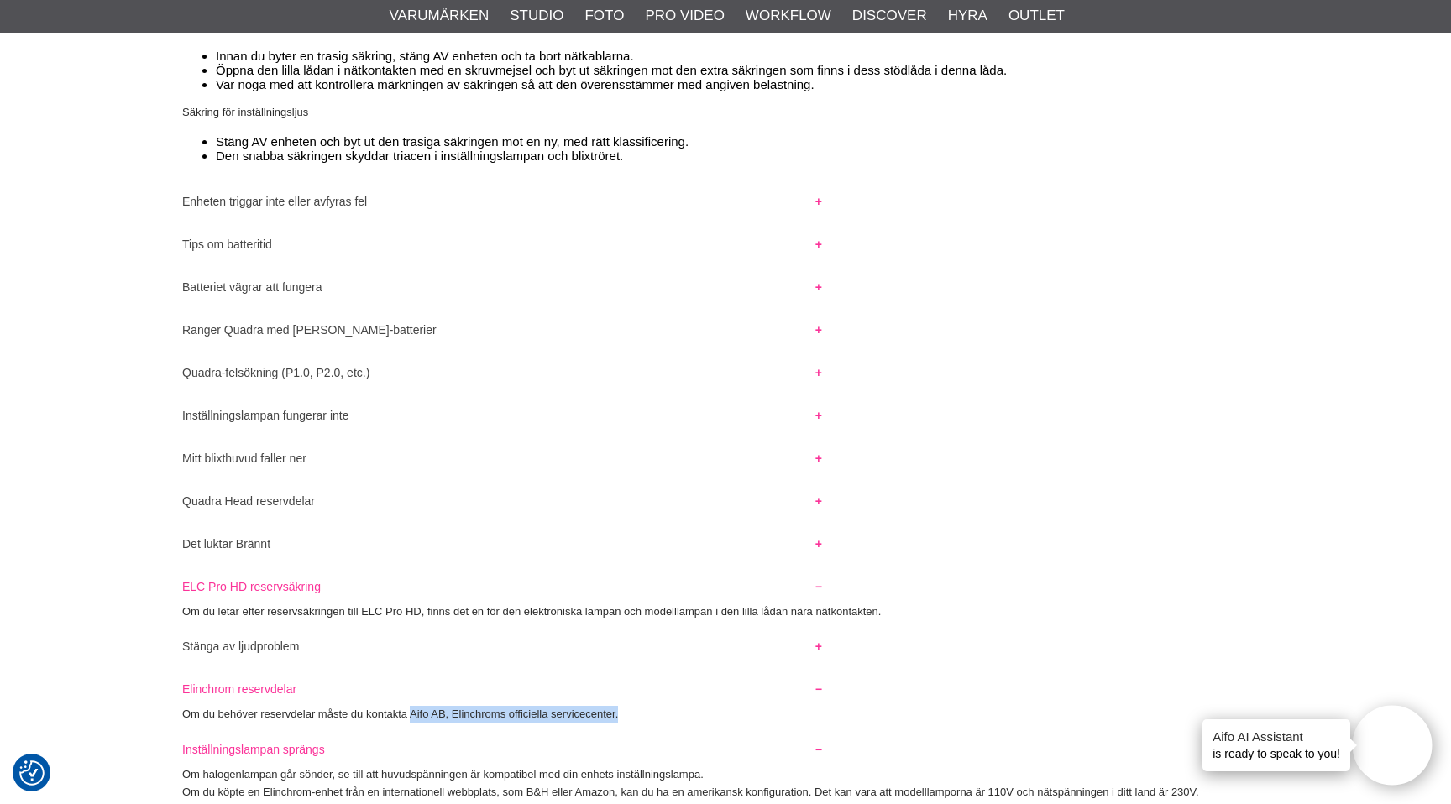
scroll to position [0, 0]
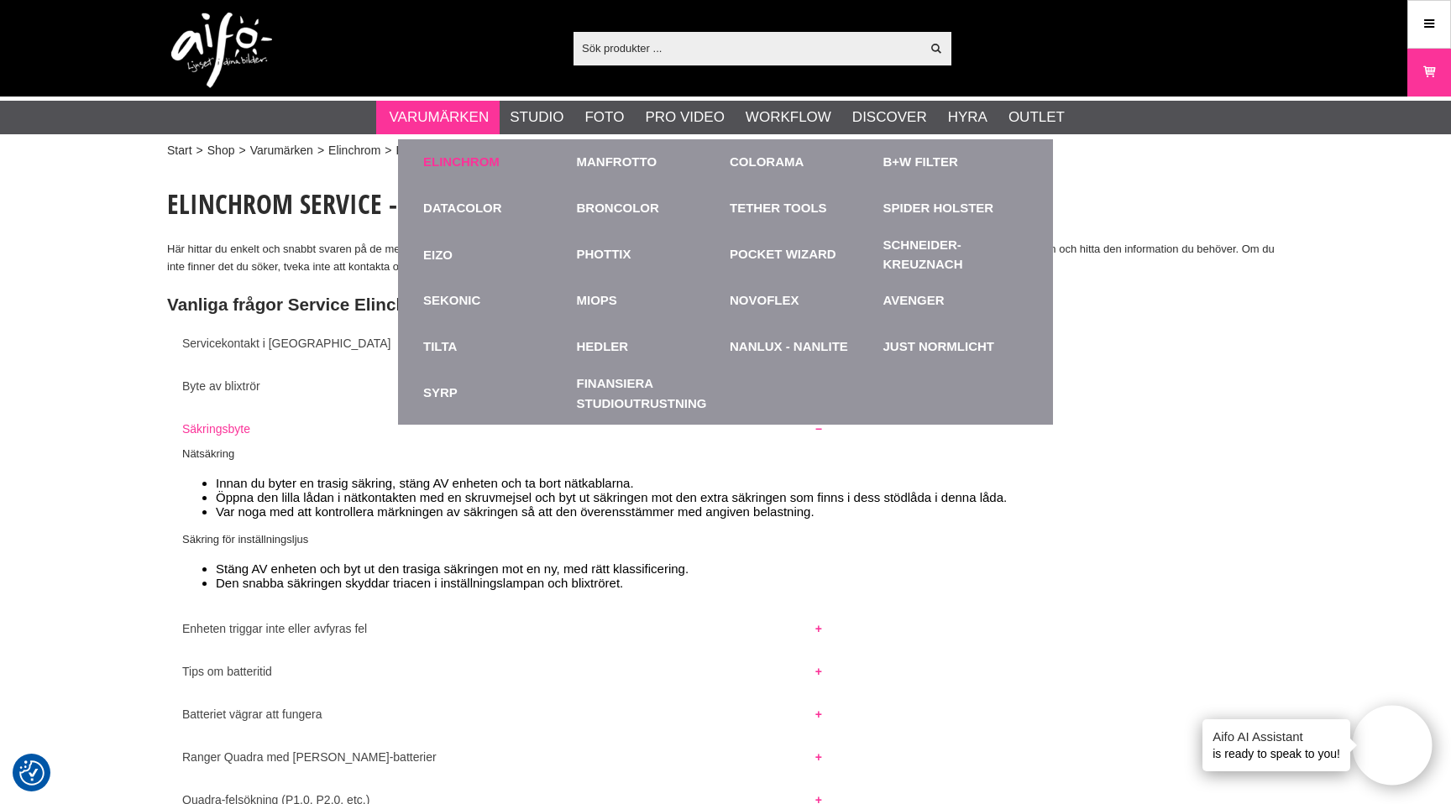
click at [485, 158] on link "Elinchrom" at bounding box center [461, 162] width 76 height 19
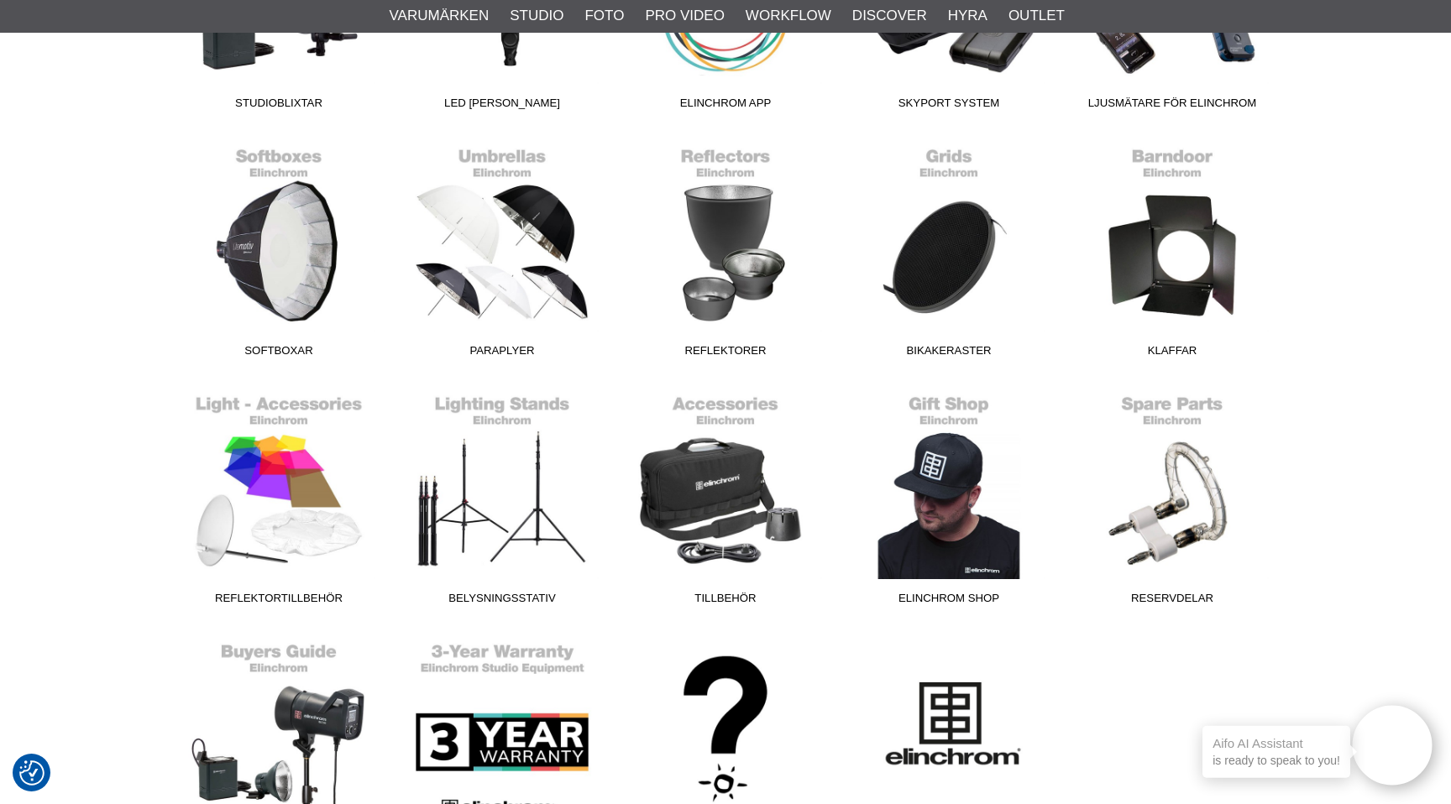
scroll to position [571, 0]
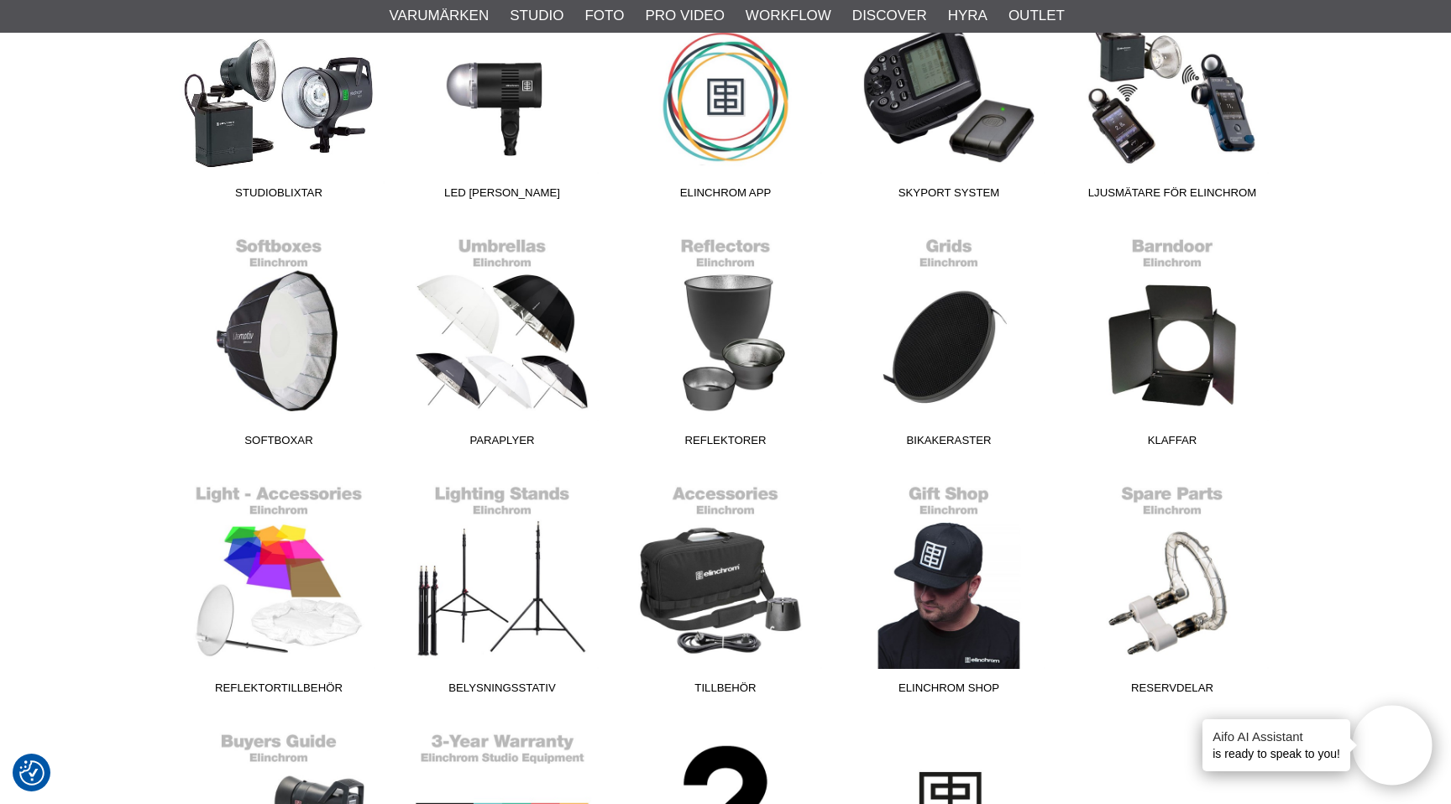
click at [348, 114] on link "Studioblixtar" at bounding box center [278, 94] width 223 height 227
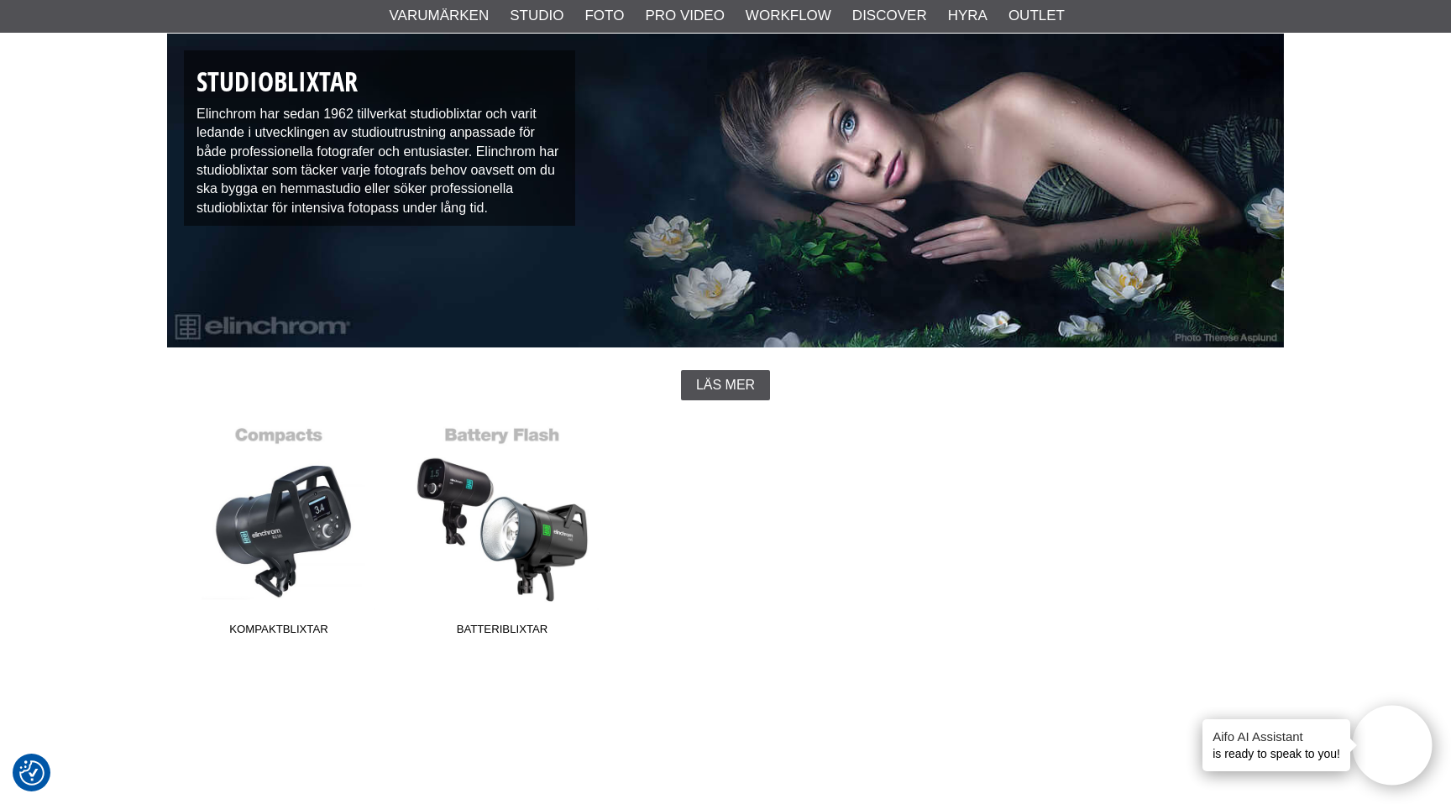
scroll to position [243, 0]
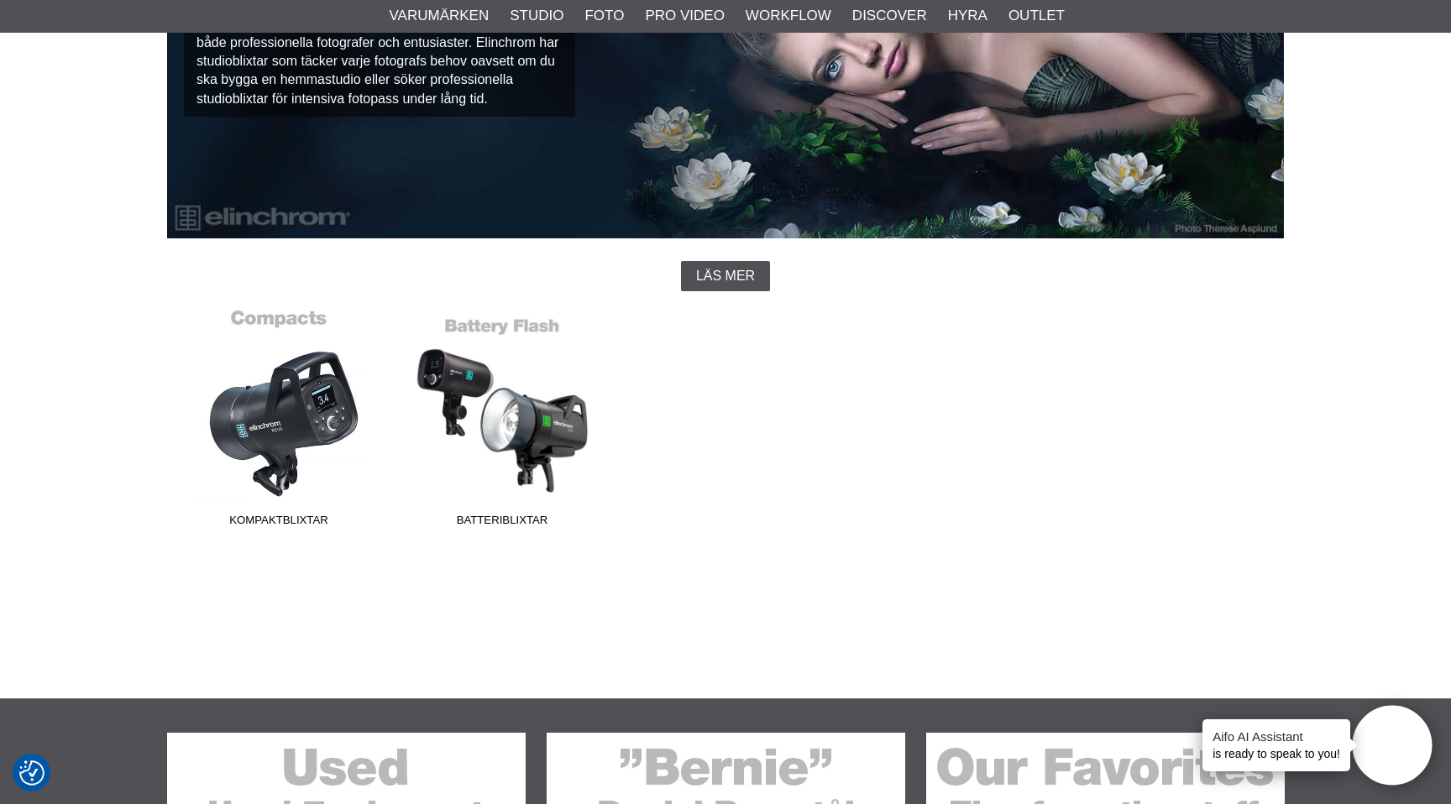
click at [293, 421] on link "Kompaktblixtar" at bounding box center [278, 421] width 223 height 227
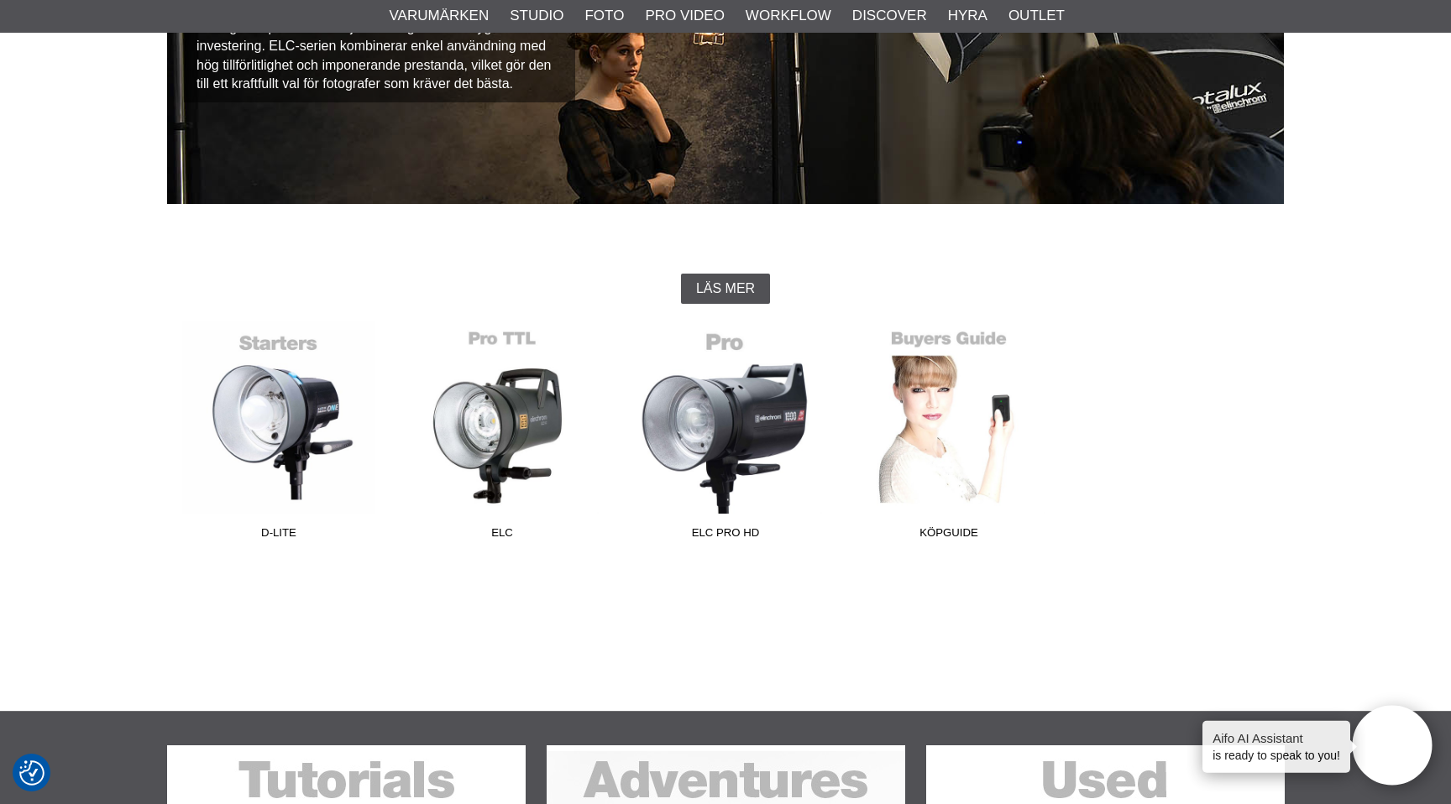
scroll to position [410, 0]
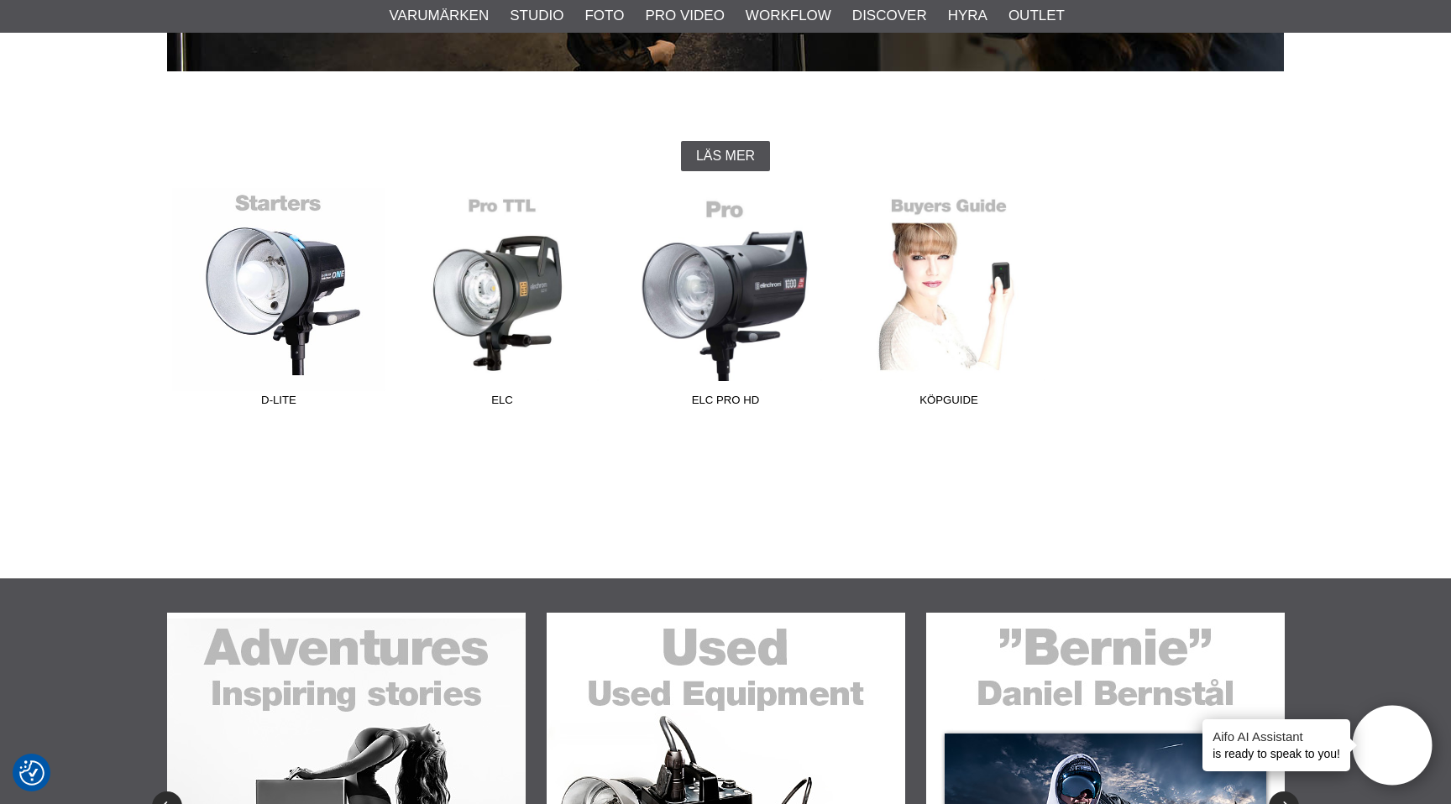
click at [289, 307] on link "D-Lite" at bounding box center [278, 301] width 223 height 227
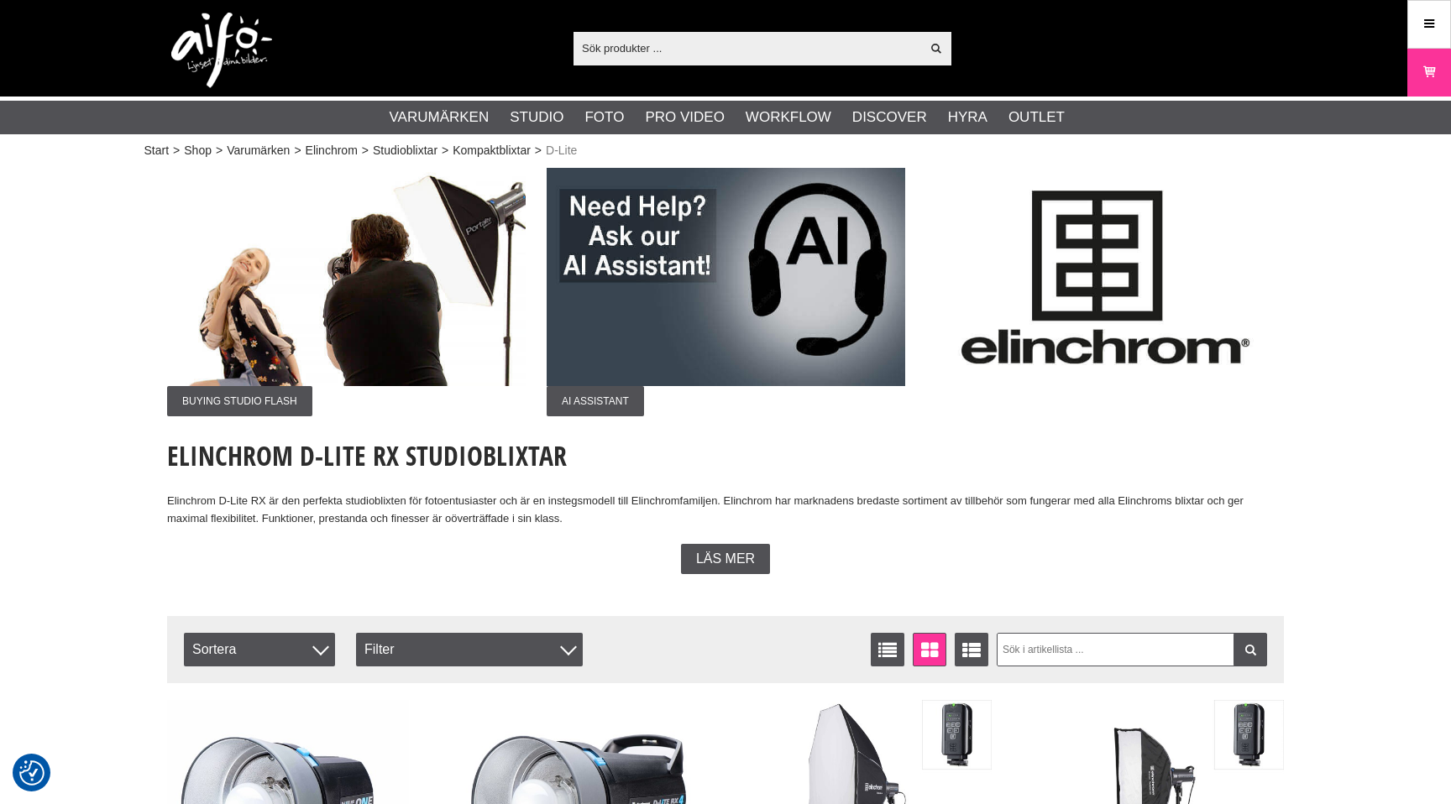
checkbox input "true"
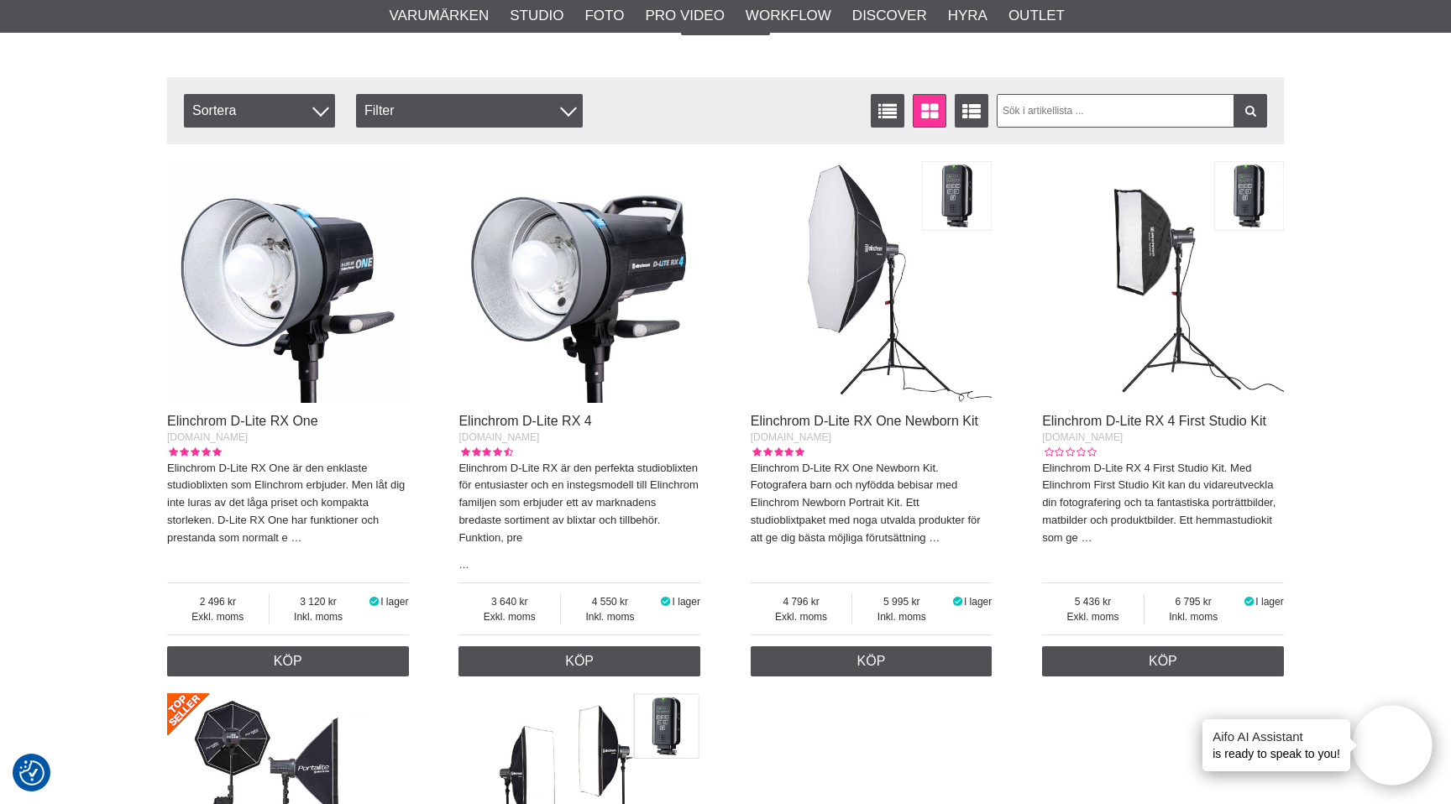
scroll to position [536, 0]
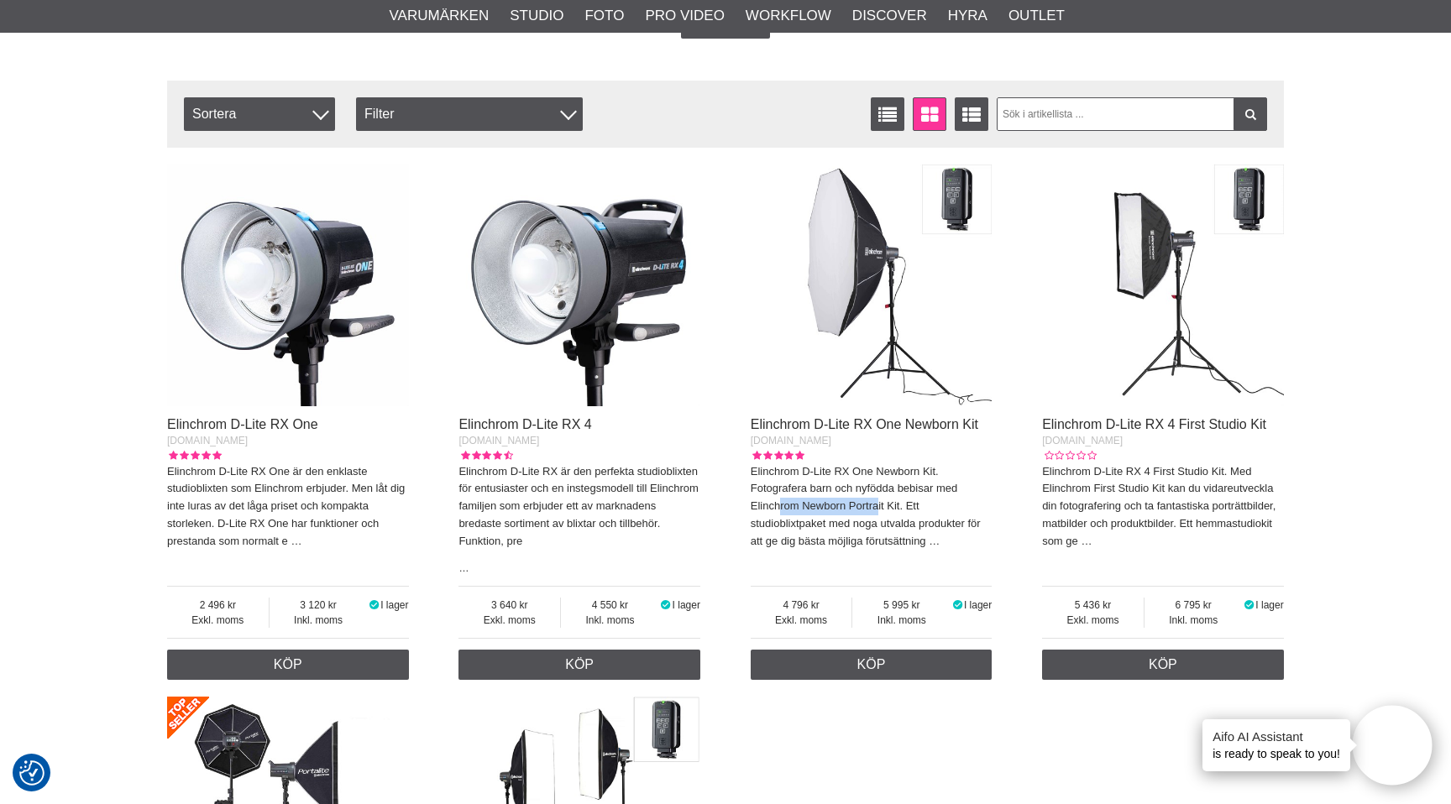
drag, startPoint x: 777, startPoint y: 506, endPoint x: 878, endPoint y: 506, distance: 100.7
click at [877, 506] on p "Elinchrom D-Lite RX One Newborn Kit. Fotografera barn och nyfödda bebisar med E…" at bounding box center [871, 506] width 242 height 87
click at [878, 506] on p "Elinchrom D-Lite RX One Newborn Kit. Fotografera barn och nyfödda bebisar med E…" at bounding box center [871, 506] width 242 height 87
drag, startPoint x: 187, startPoint y: 606, endPoint x: 245, endPoint y: 605, distance: 57.9
click at [245, 606] on span "2 496" at bounding box center [218, 605] width 102 height 15
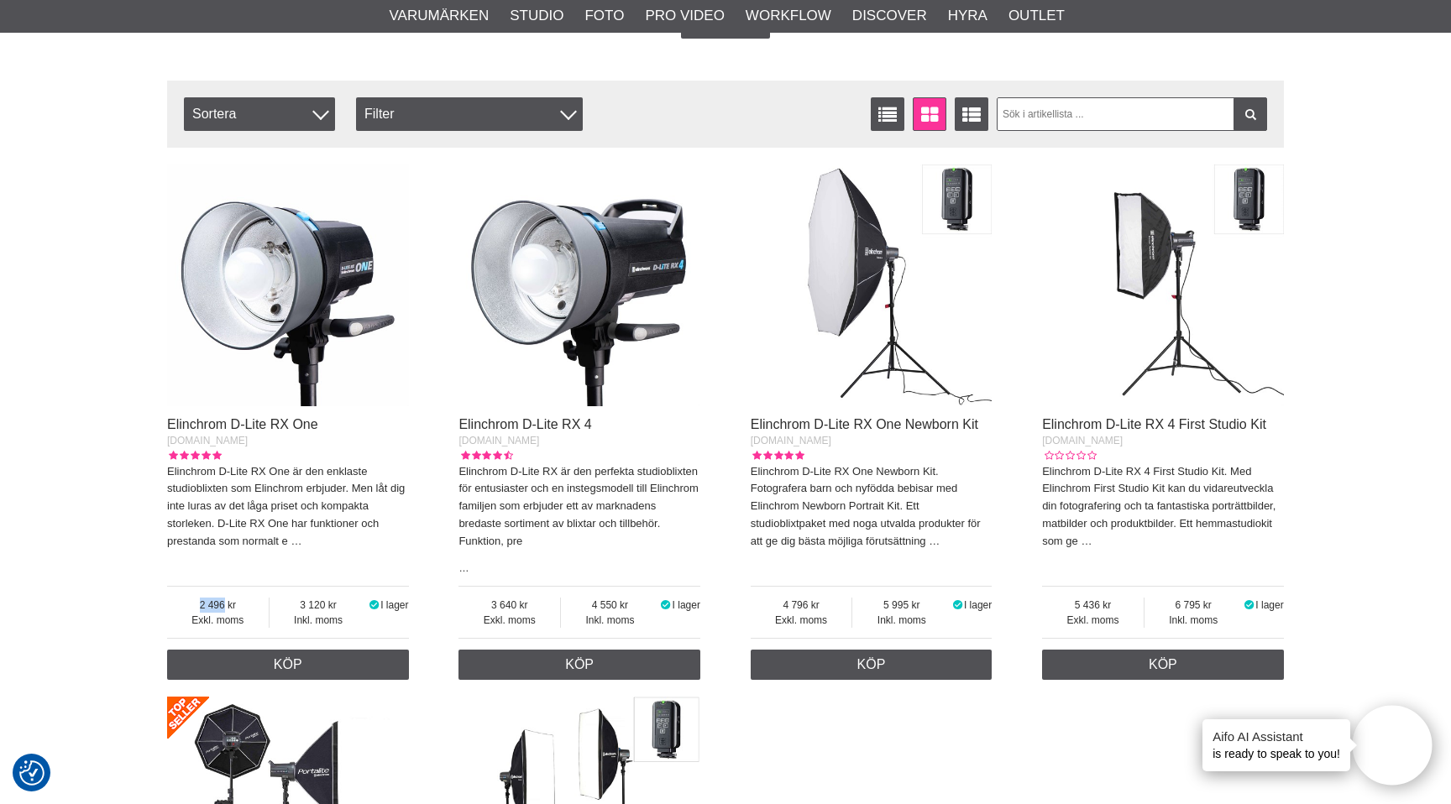
click at [245, 605] on span "2 496" at bounding box center [218, 605] width 102 height 15
drag, startPoint x: 518, startPoint y: 482, endPoint x: 559, endPoint y: 500, distance: 45.1
click at [559, 502] on p "Elinchrom D-Lite RX är den perfekta studioblixten för entusiaster och en insteg…" at bounding box center [579, 506] width 242 height 87
click at [559, 500] on p "Elinchrom D-Lite RX är den perfekta studioblixten för entusiaster och en insteg…" at bounding box center [579, 506] width 242 height 87
drag, startPoint x: 489, startPoint y: 501, endPoint x: 633, endPoint y: 518, distance: 145.4
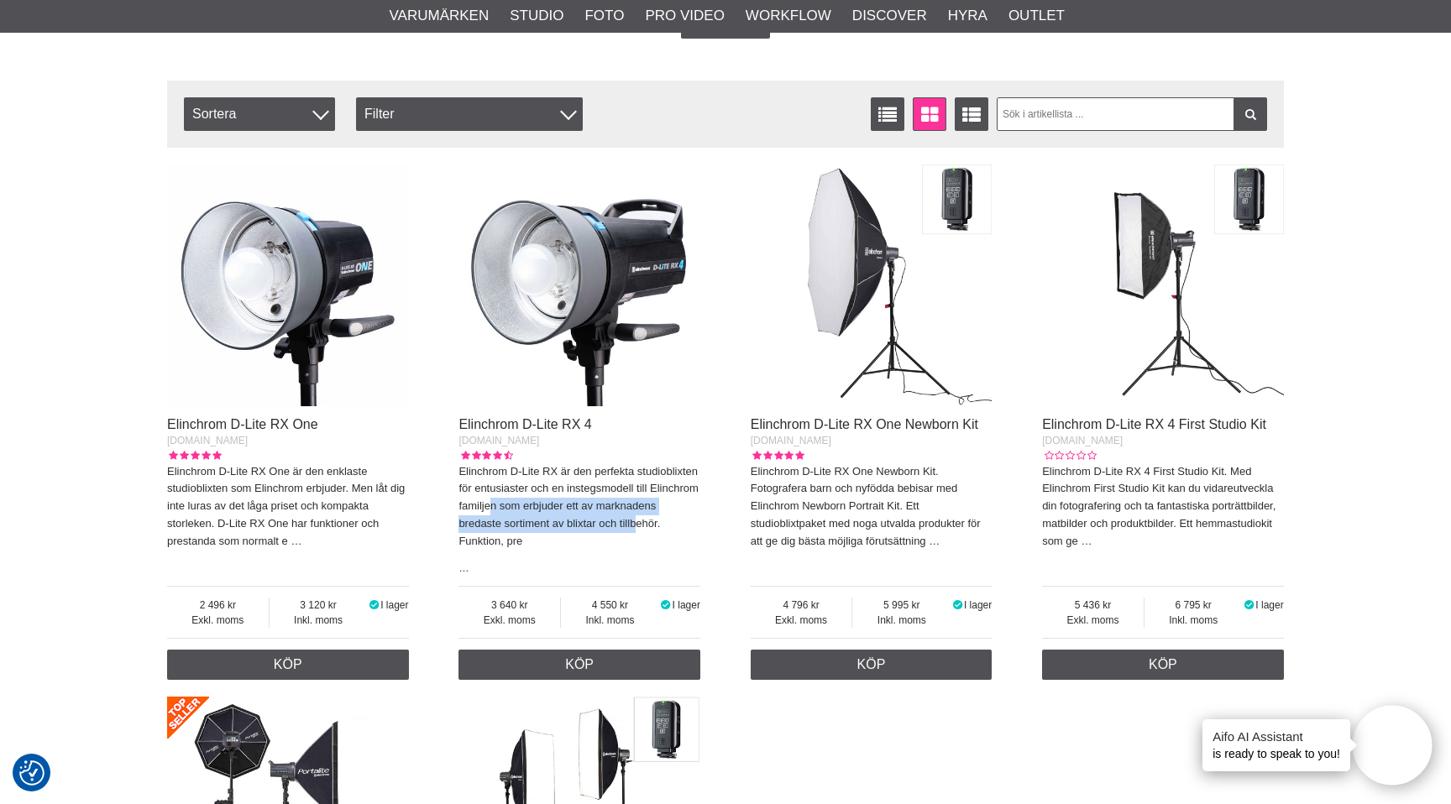
click at [633, 521] on p "Elinchrom D-Lite RX är den perfekta studioblixten för entusiaster och en insteg…" at bounding box center [579, 506] width 242 height 87
click at [633, 518] on p "Elinchrom D-Lite RX är den perfekta studioblixten för entusiaster och en insteg…" at bounding box center [579, 506] width 242 height 87
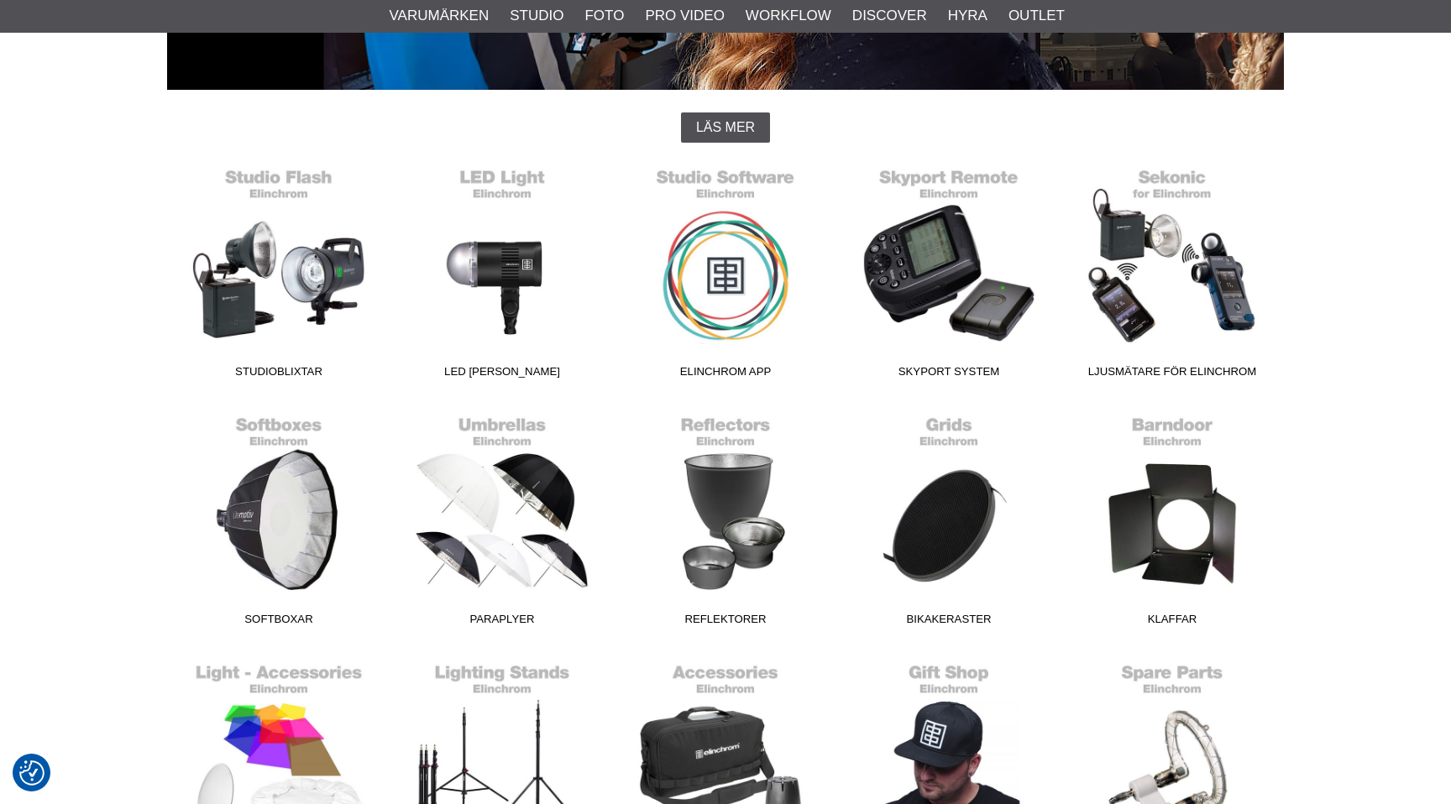
scroll to position [442, 0]
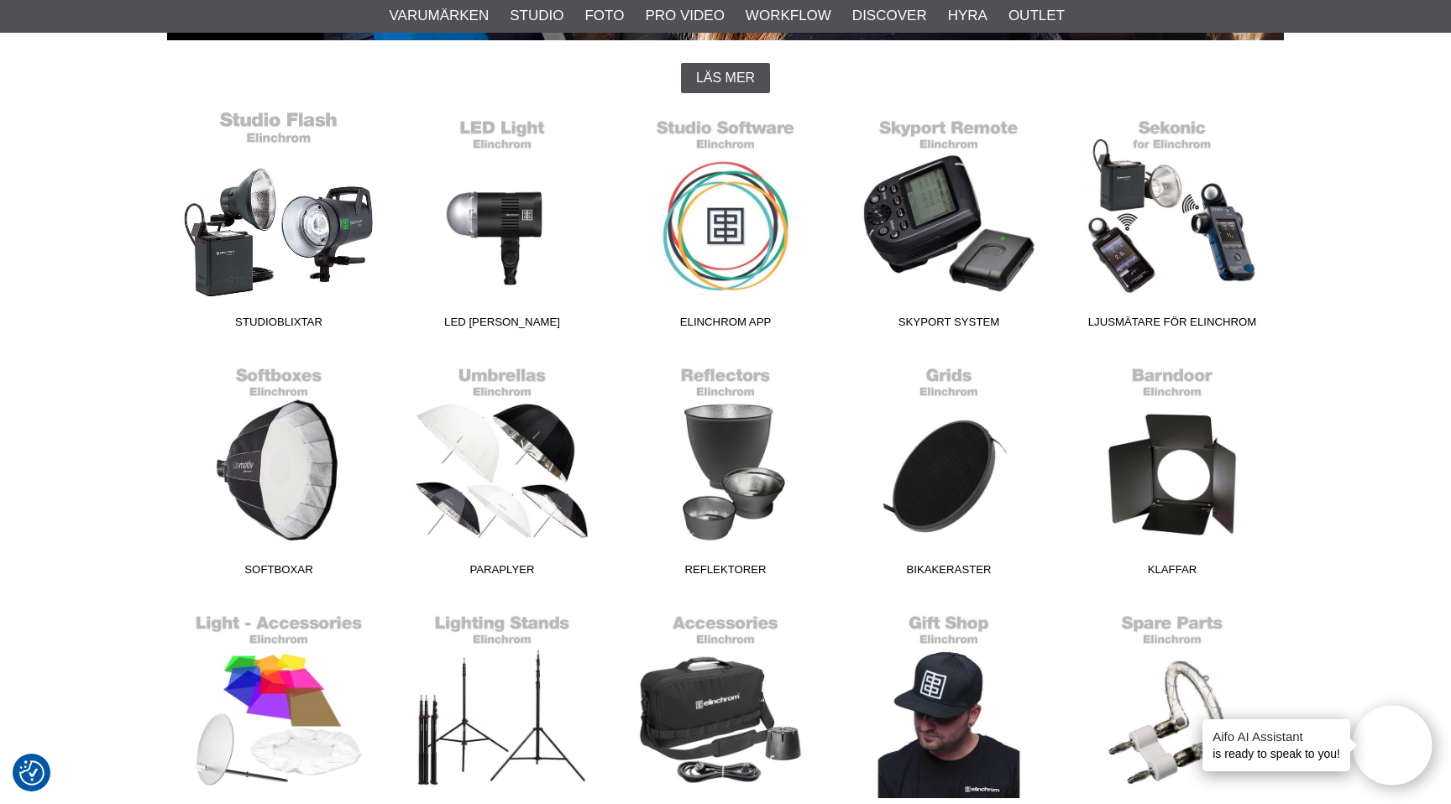
click at [306, 177] on link "Studioblixtar" at bounding box center [278, 223] width 223 height 227
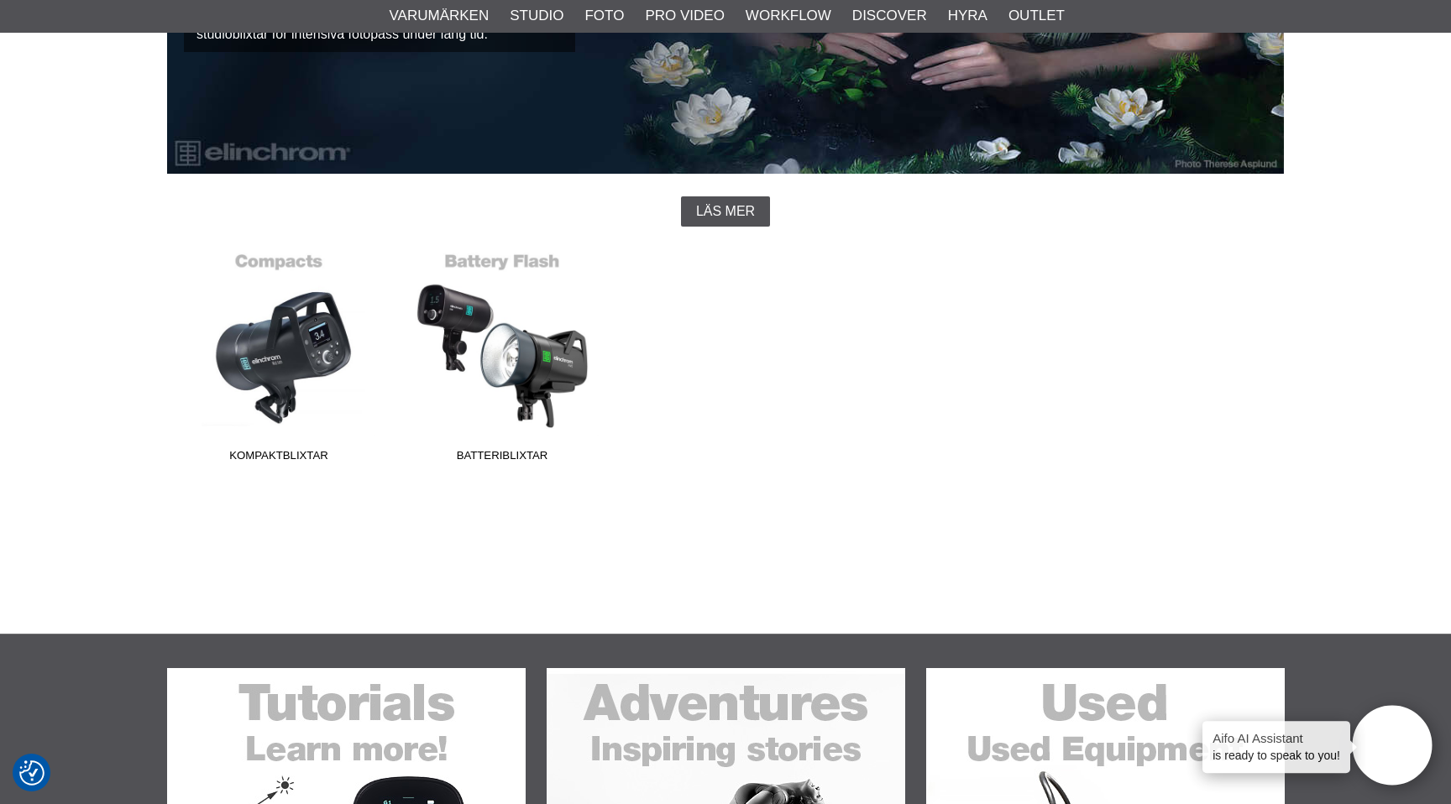
scroll to position [340, 0]
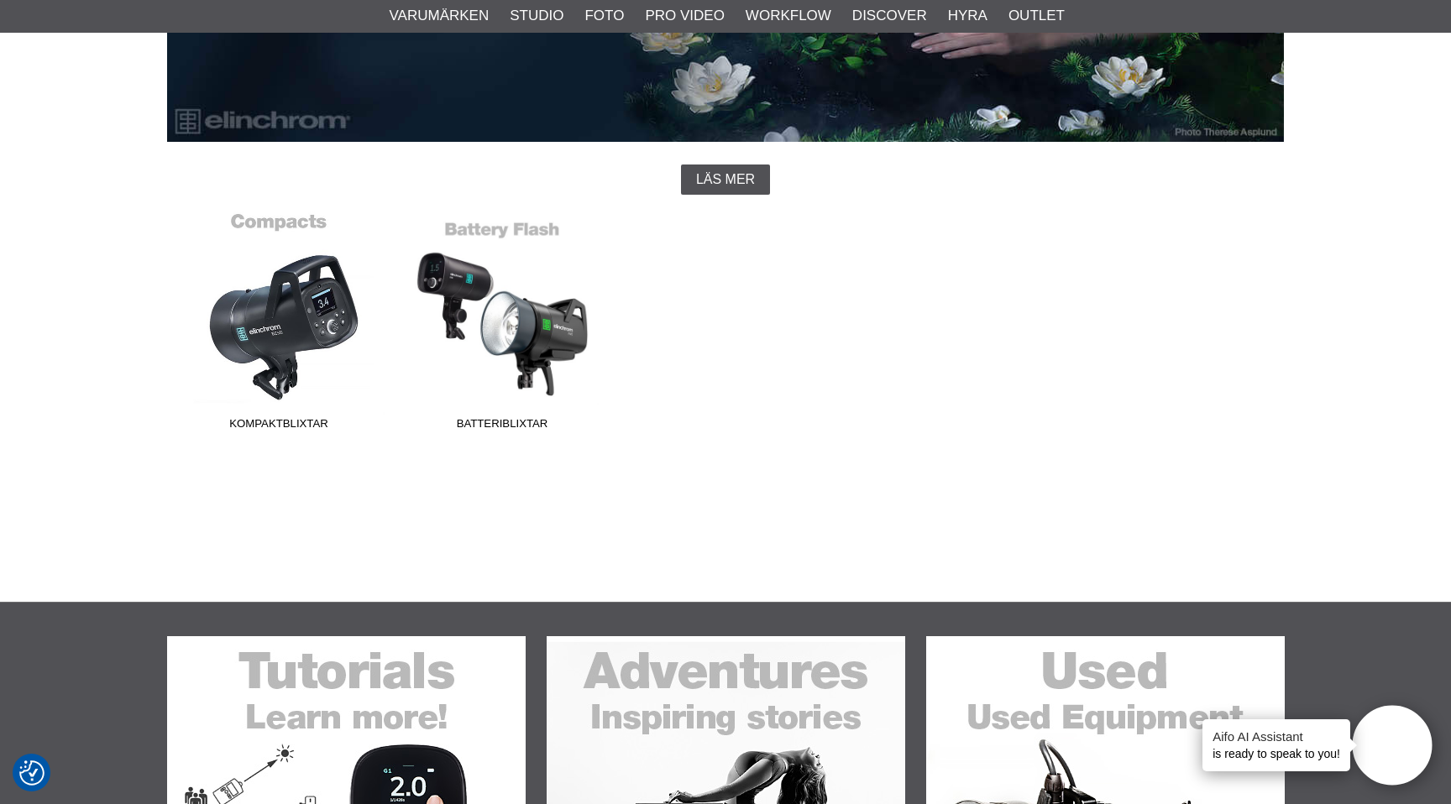
click at [336, 301] on link "Kompaktblixtar" at bounding box center [278, 325] width 223 height 227
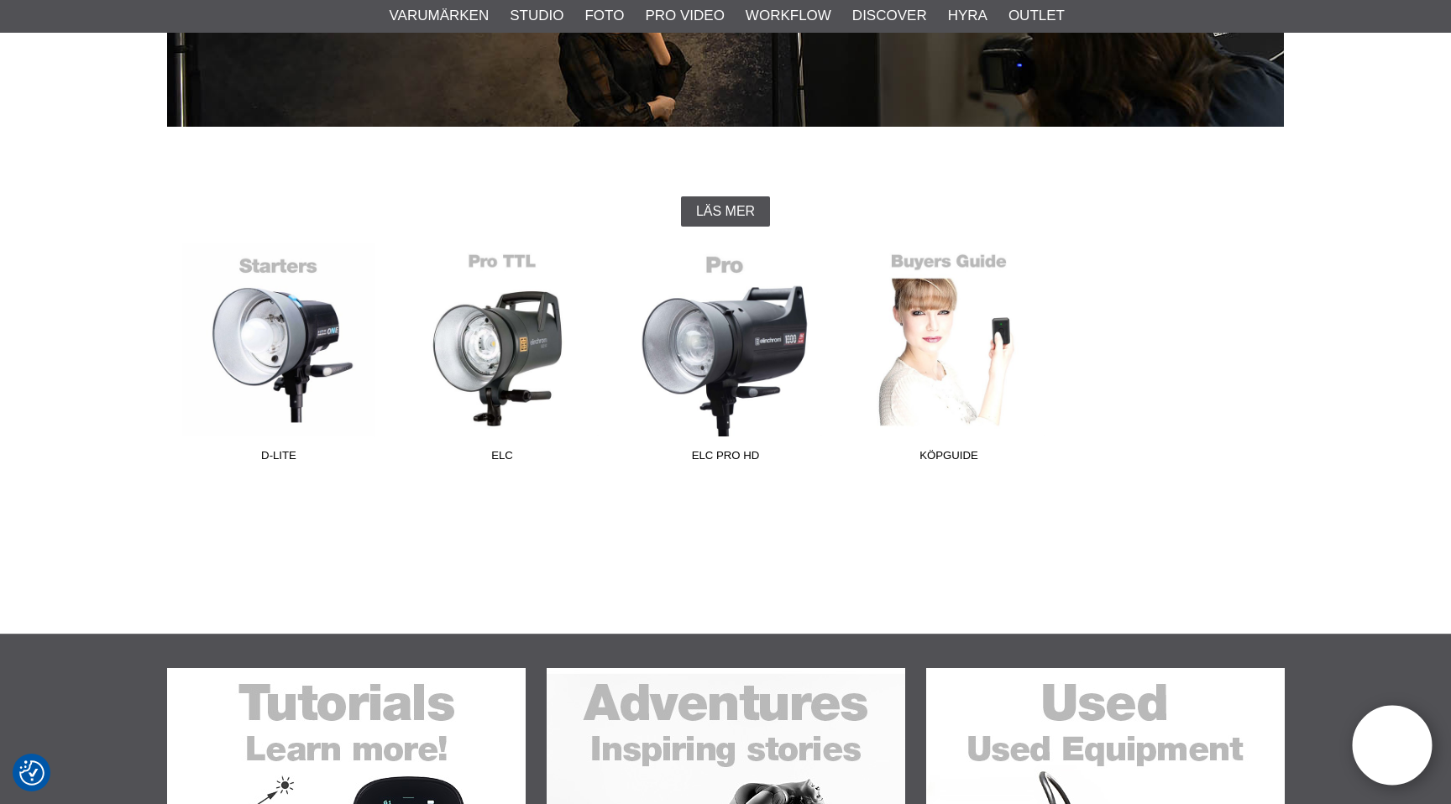
scroll to position [411, 0]
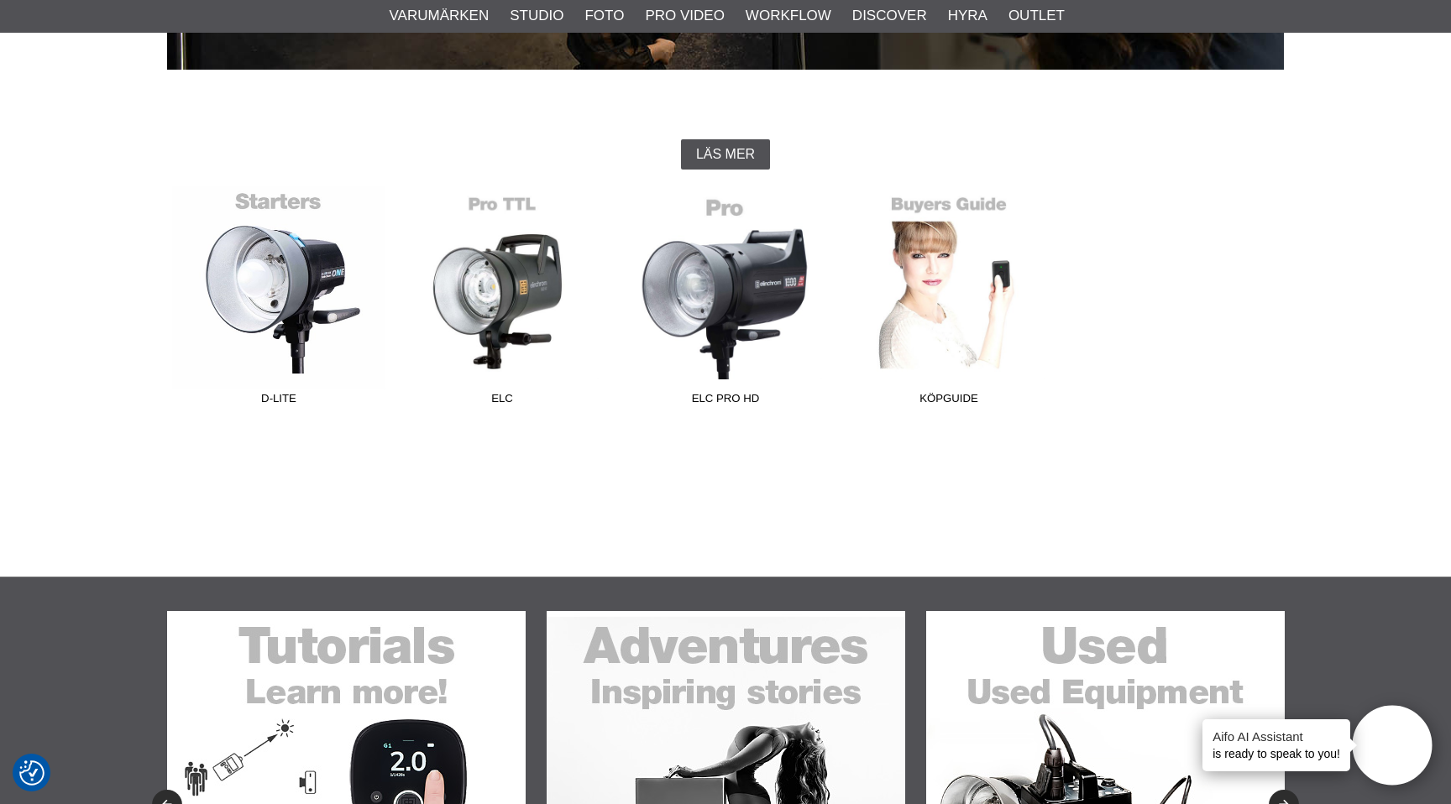
click at [268, 254] on link "D-Lite" at bounding box center [278, 299] width 223 height 227
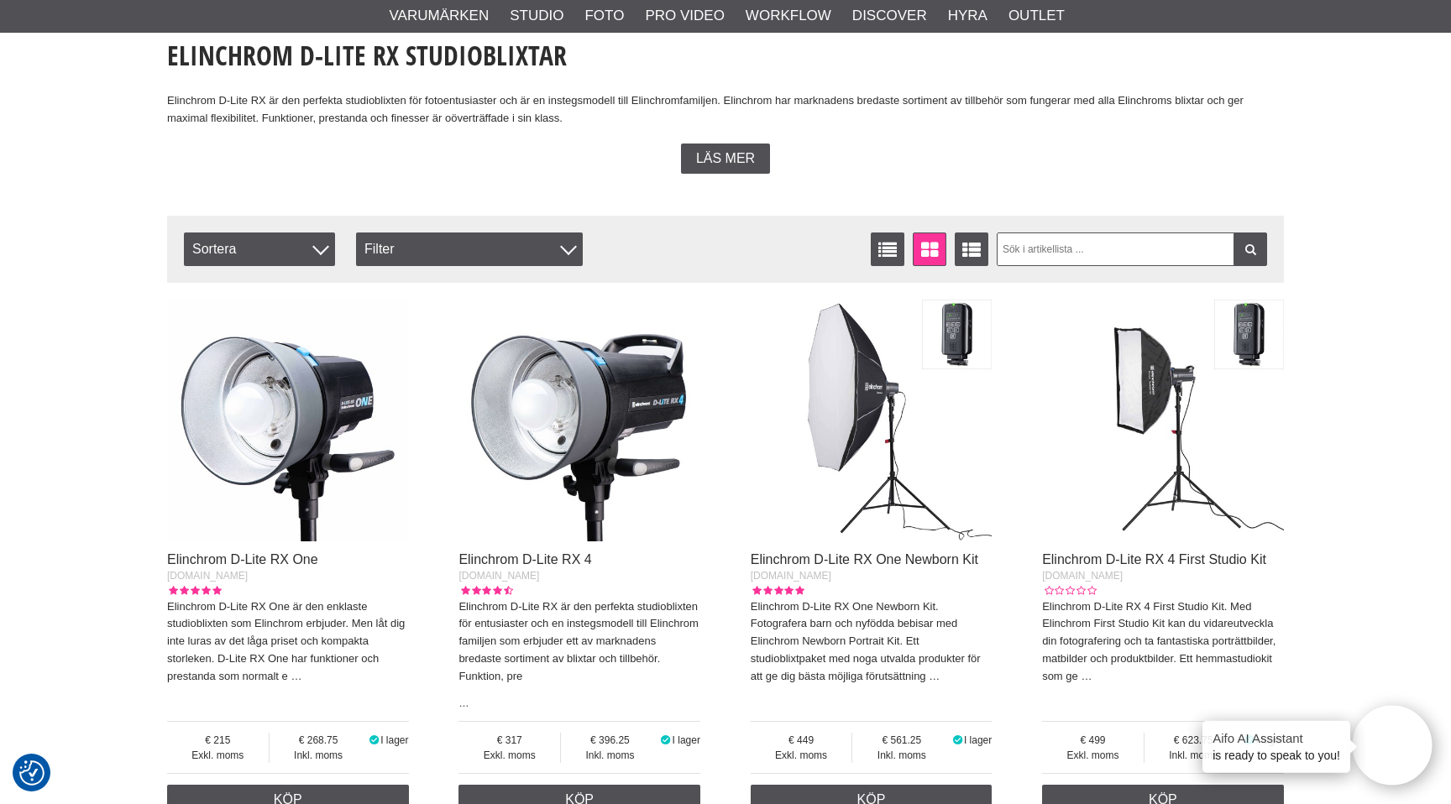
scroll to position [466, 0]
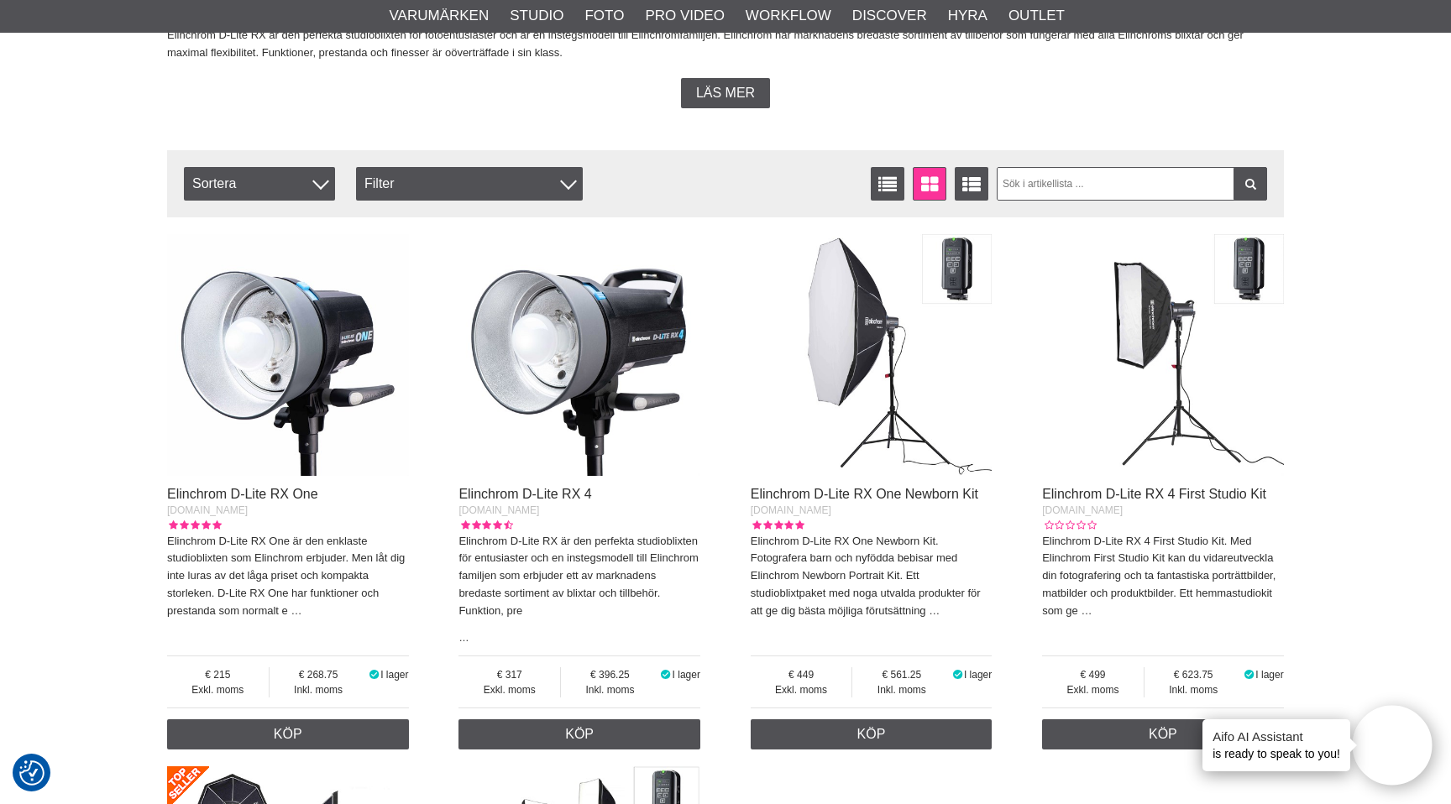
click at [311, 336] on img at bounding box center [288, 355] width 242 height 242
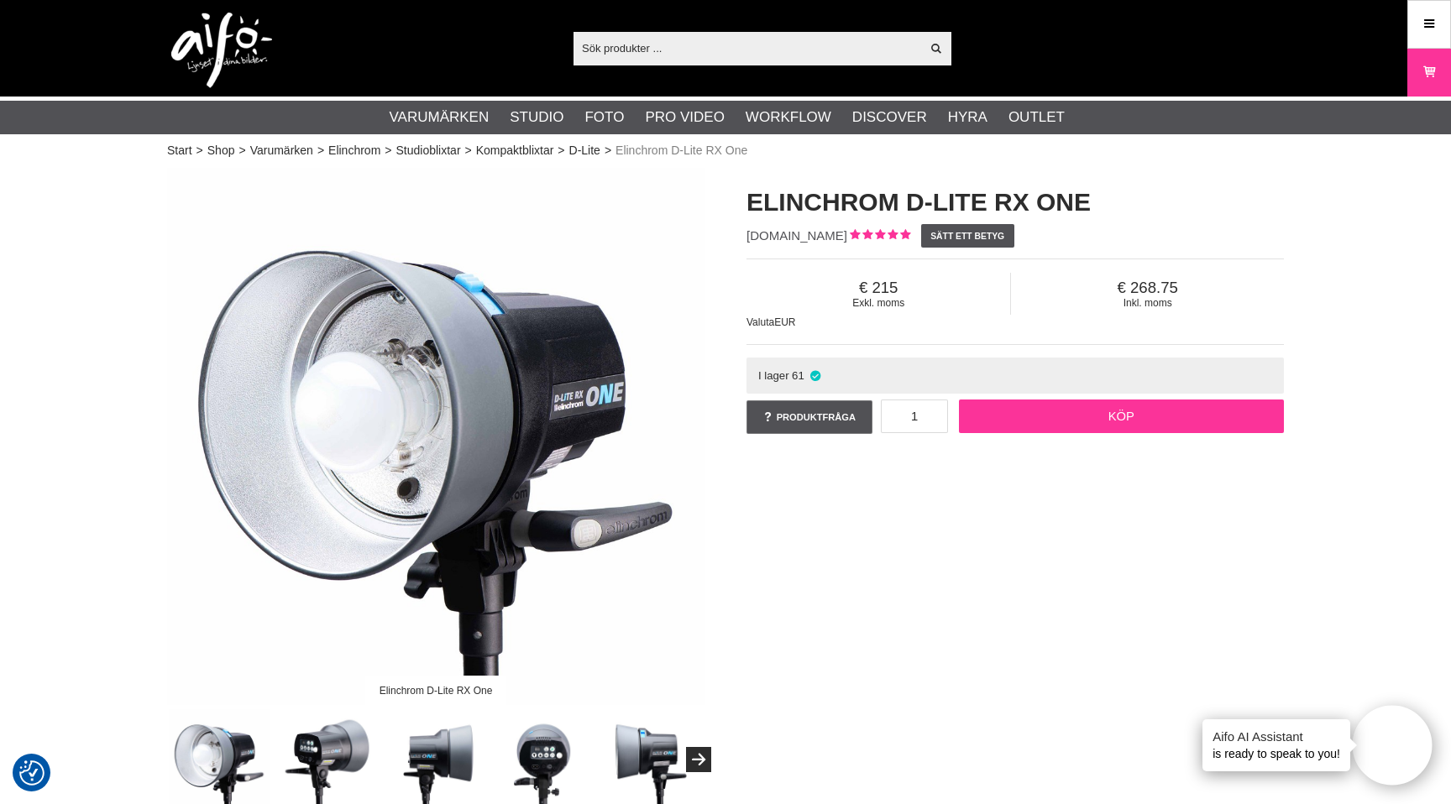
click at [1063, 405] on link "Köp" at bounding box center [1122, 417] width 326 height 34
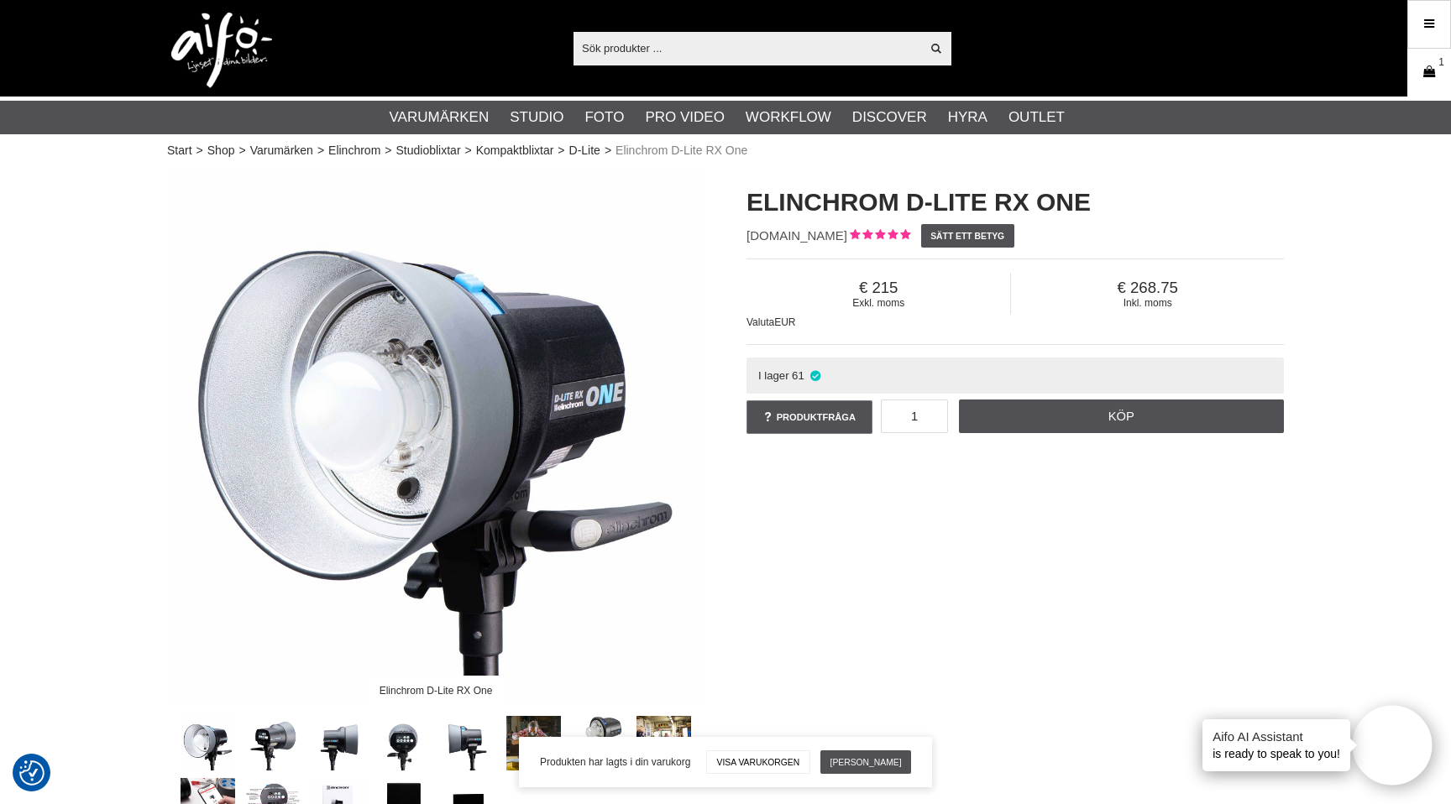
click at [1438, 70] on link "Varukorg 1" at bounding box center [1429, 72] width 42 height 39
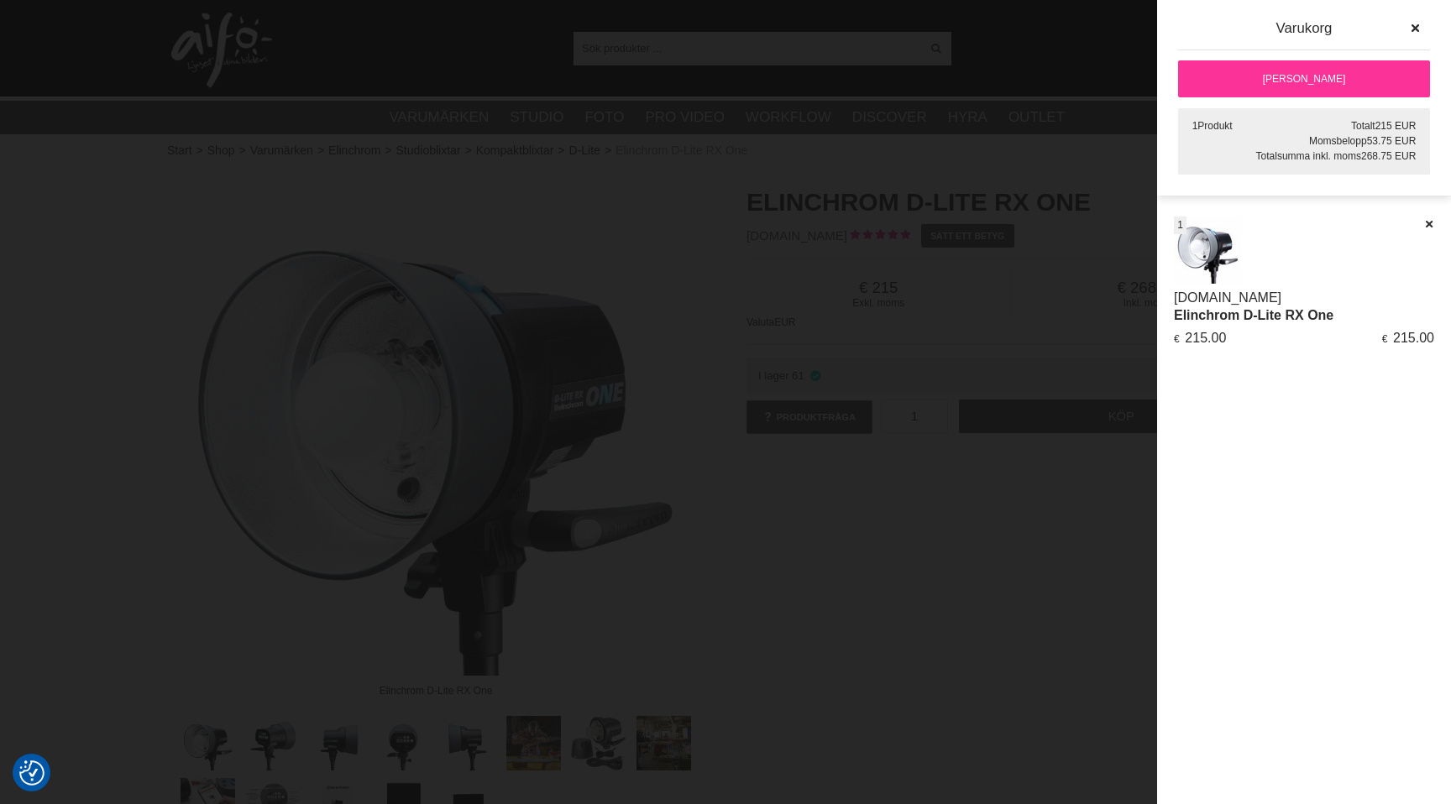
click at [1346, 74] on link "[PERSON_NAME]" at bounding box center [1304, 78] width 252 height 37
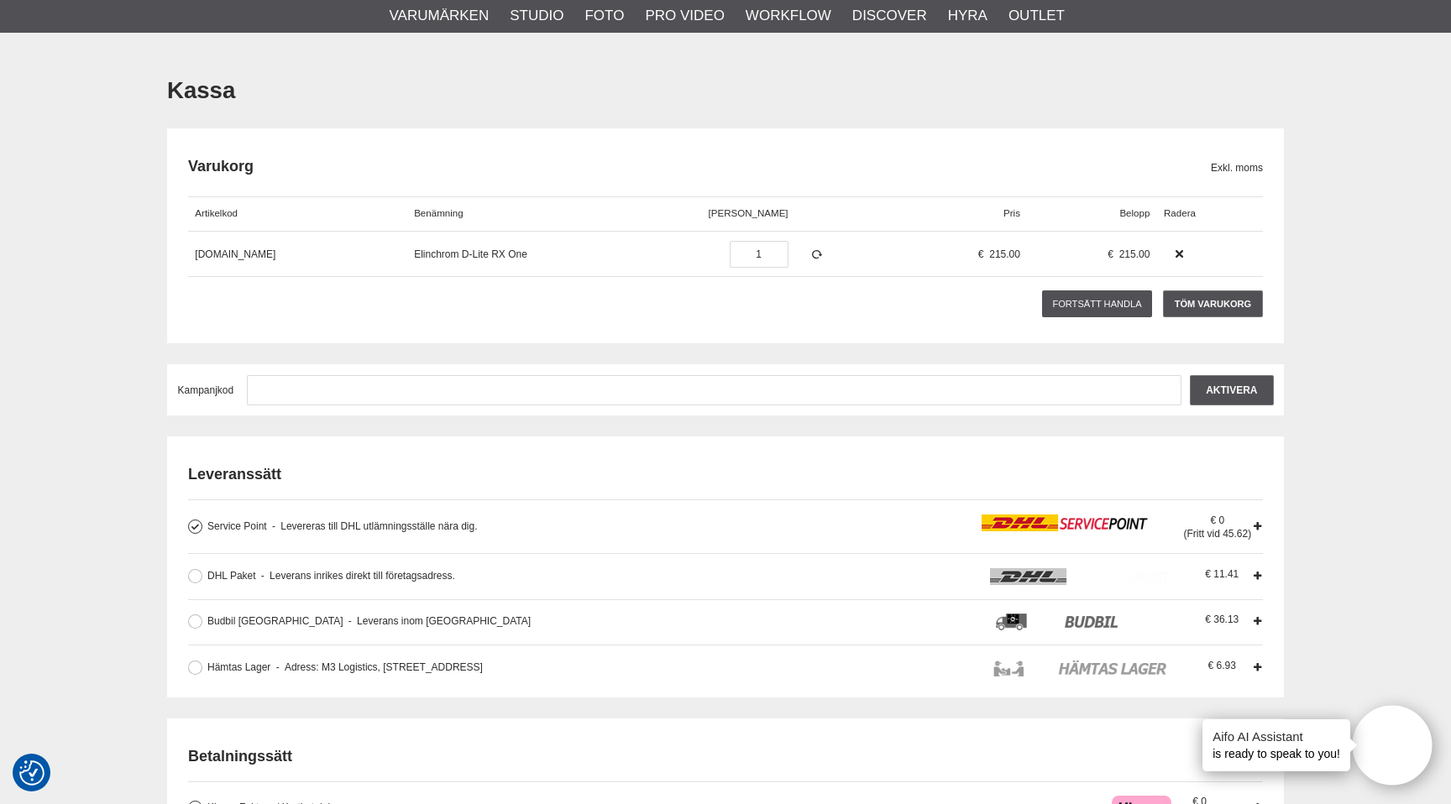
scroll to position [130, 0]
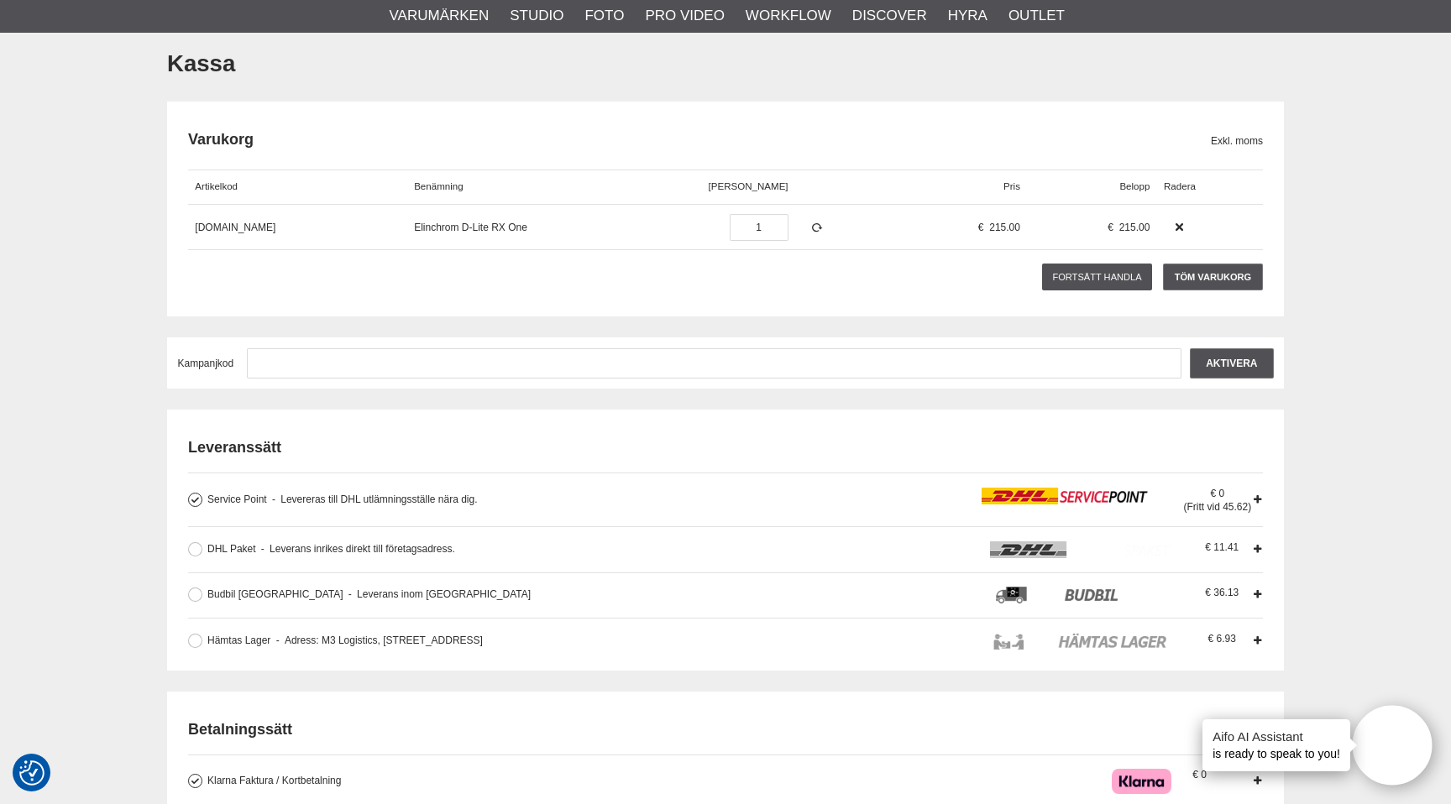
click at [332, 495] on span "Levereras till DHL utlämningsställe nära dig." at bounding box center [375, 500] width 206 height 12
click at [0, 0] on input "Service Point Levereras till DHL utlämningsställe nära dig. Levereras till DHL …" at bounding box center [0, 0] width 0 height 0
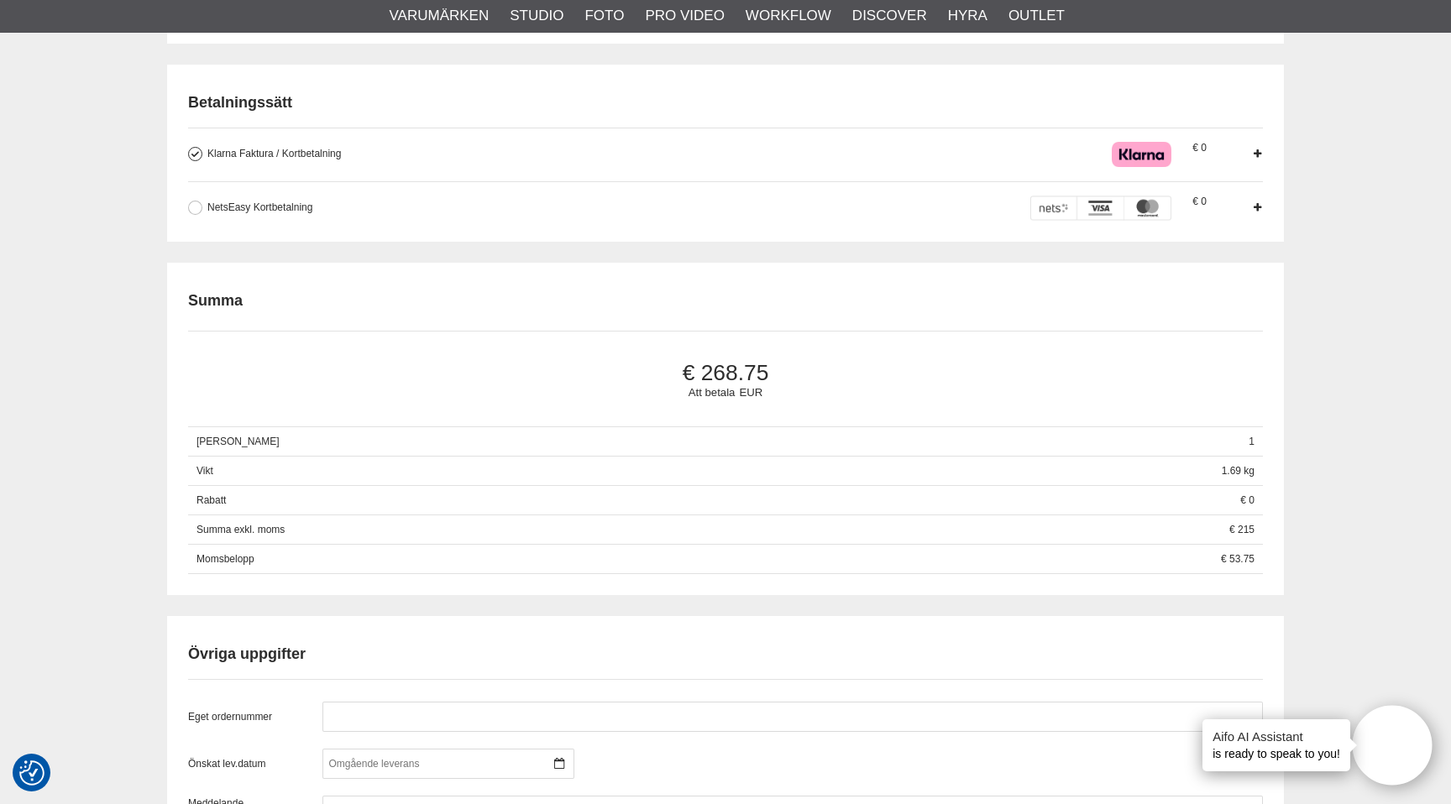
scroll to position [824, 0]
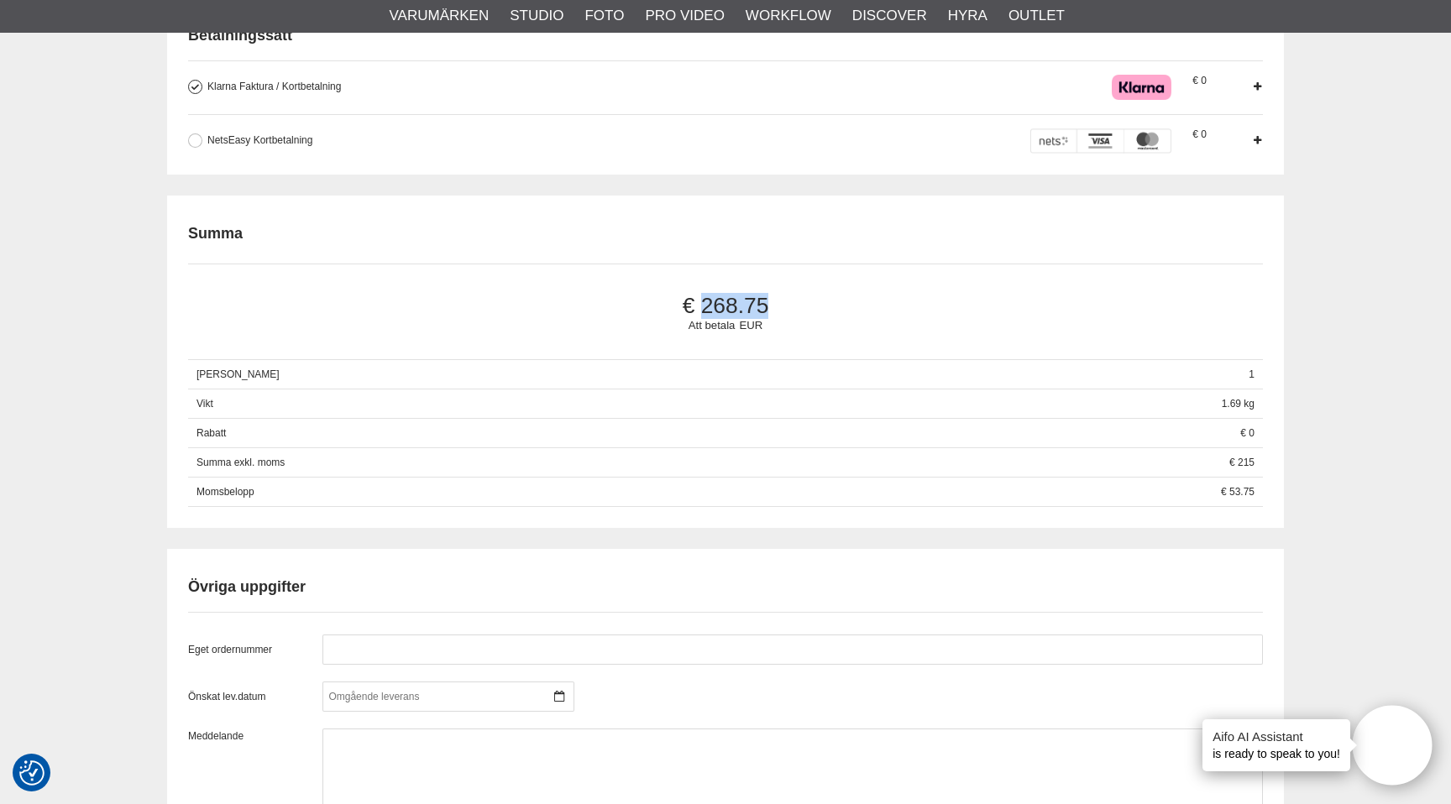
drag, startPoint x: 696, startPoint y: 300, endPoint x: 830, endPoint y: 290, distance: 134.7
click at [830, 293] on span "268.75" at bounding box center [725, 306] width 1018 height 26
drag, startPoint x: 830, startPoint y: 292, endPoint x: 786, endPoint y: 302, distance: 45.6
click at [786, 302] on div "Att betala EUR 268.75" at bounding box center [725, 312] width 1074 height 97
copy span "268.75"
